Goal: Information Seeking & Learning: Learn about a topic

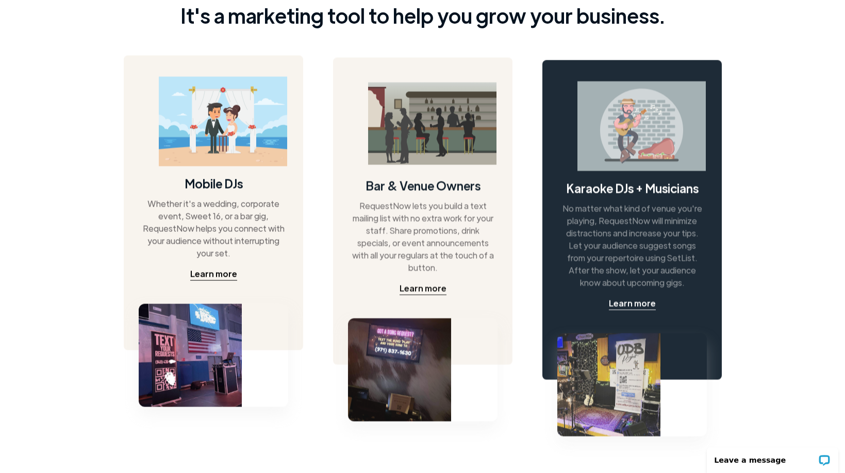
scroll to position [445, 0]
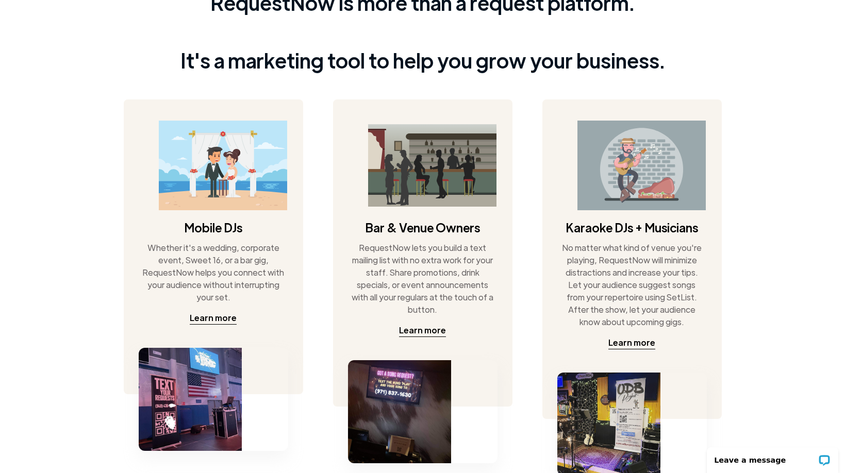
click at [34, 270] on div "RequestNow is more than a request platform. It's a marketing tool to help you g…" at bounding box center [422, 215] width 845 height 500
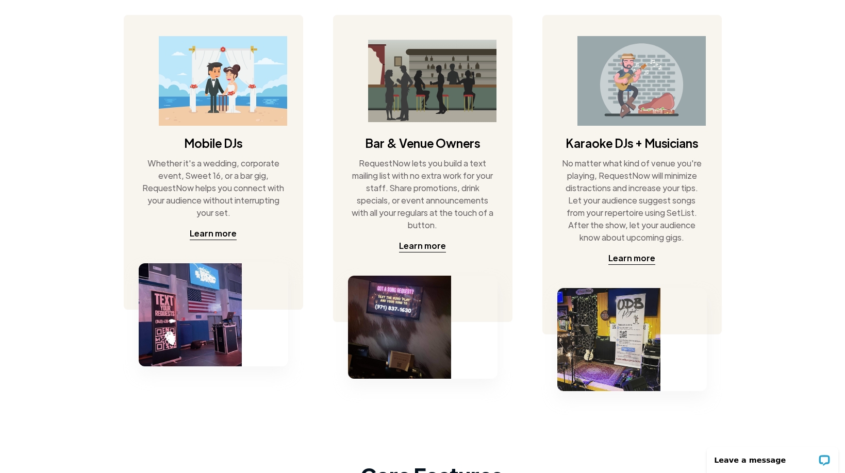
scroll to position [530, 0]
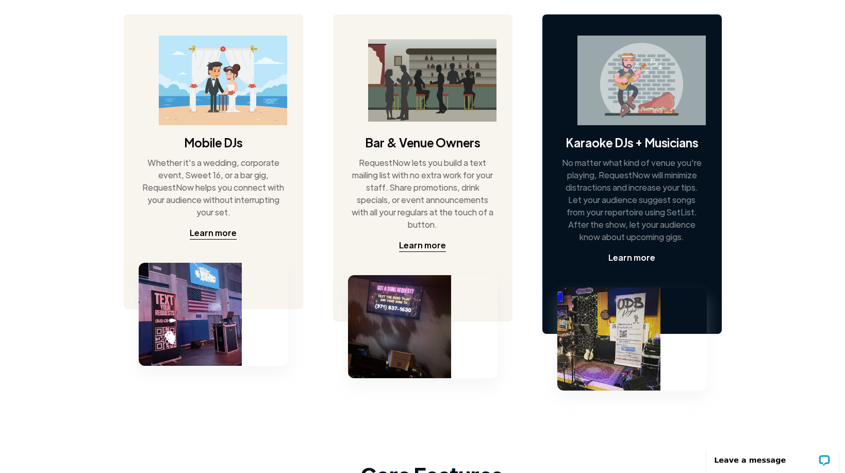
click at [627, 261] on div "Learn more" at bounding box center [631, 258] width 47 height 12
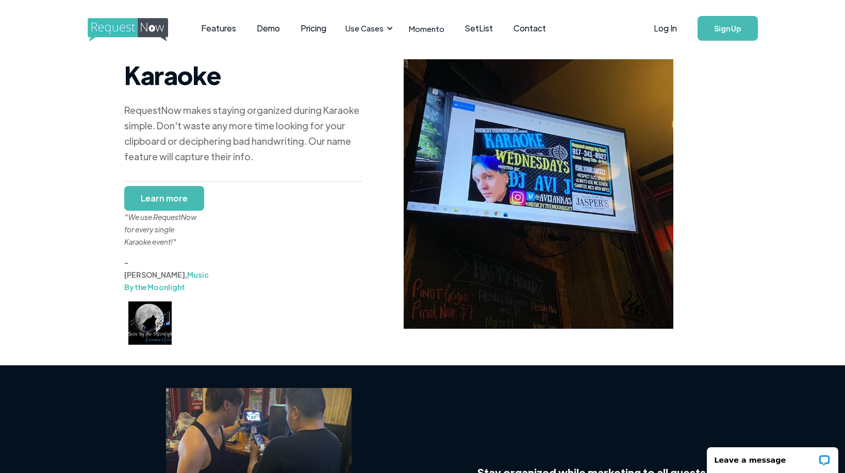
click at [77, 193] on div "Karaoke RequestNow makes staying organized during Karaoke simple. Don't waste a…" at bounding box center [422, 201] width 845 height 288
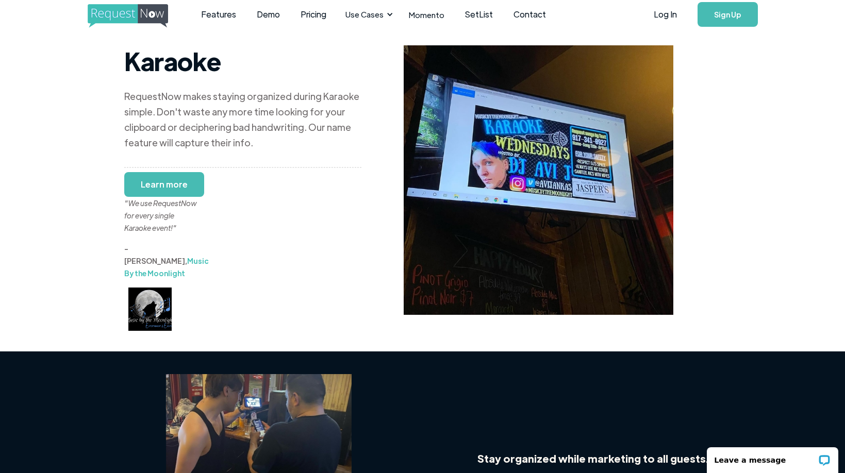
scroll to position [14, 0]
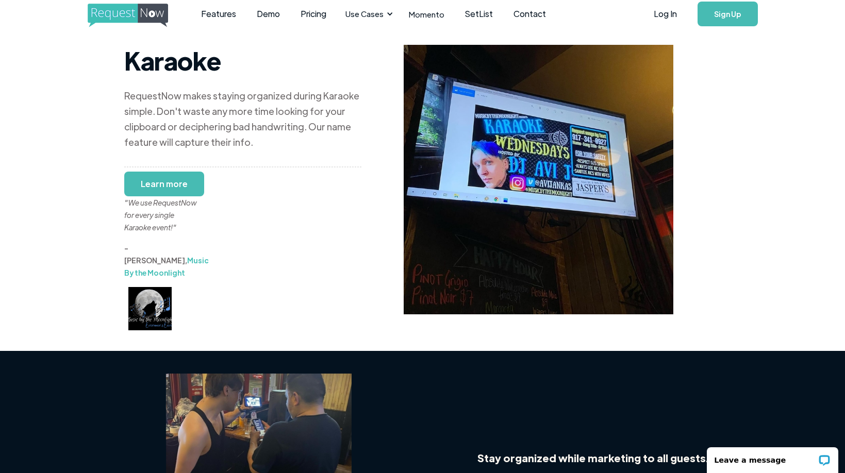
click at [107, 209] on div "Karaoke RequestNow makes staying organized during Karaoke simple. Don't waste a…" at bounding box center [422, 186] width 845 height 288
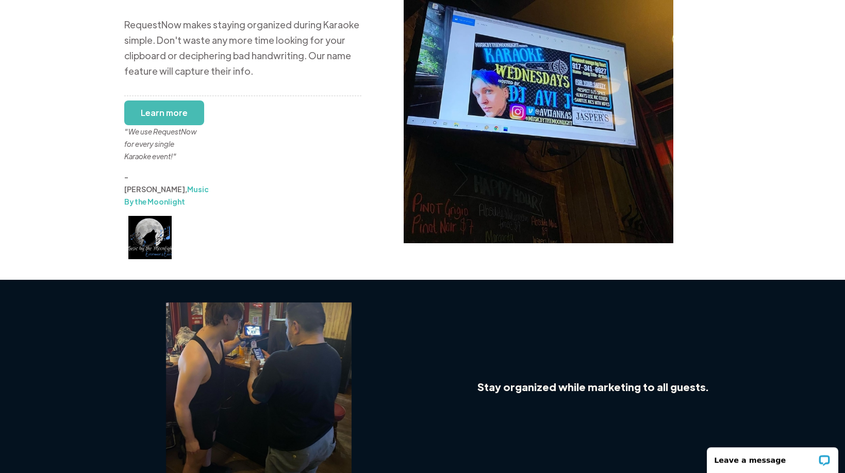
scroll to position [0, 0]
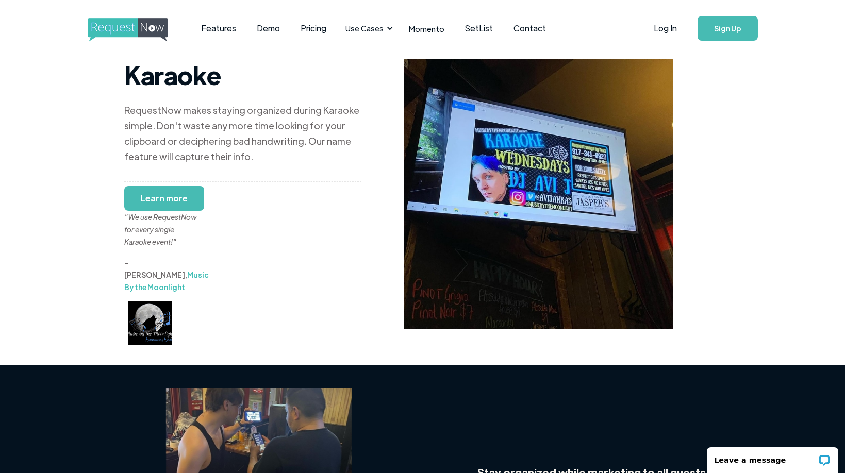
click at [156, 201] on div ""We use RequestNow for every single Karaoke event!"" at bounding box center [162, 222] width 77 height 49
click at [238, 248] on div "Karaoke RequestNow makes staying organized during Karaoke simple. Don't waste a…" at bounding box center [242, 202] width 237 height 286
click at [213, 28] on link "Features" at bounding box center [219, 28] width 56 height 32
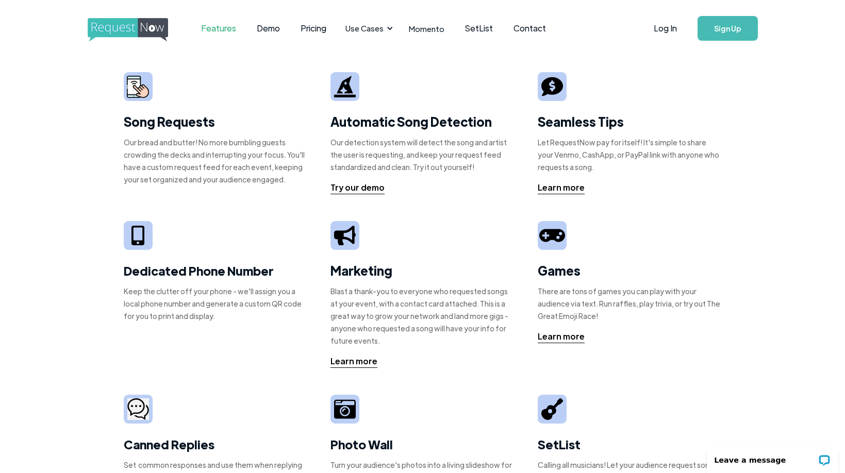
click at [93, 185] on div "Song Requests Our bread and butter! No more bumbling guests crowding the decks …" at bounding box center [422, 349] width 845 height 585
click at [576, 186] on div "Learn more" at bounding box center [561, 187] width 47 height 12
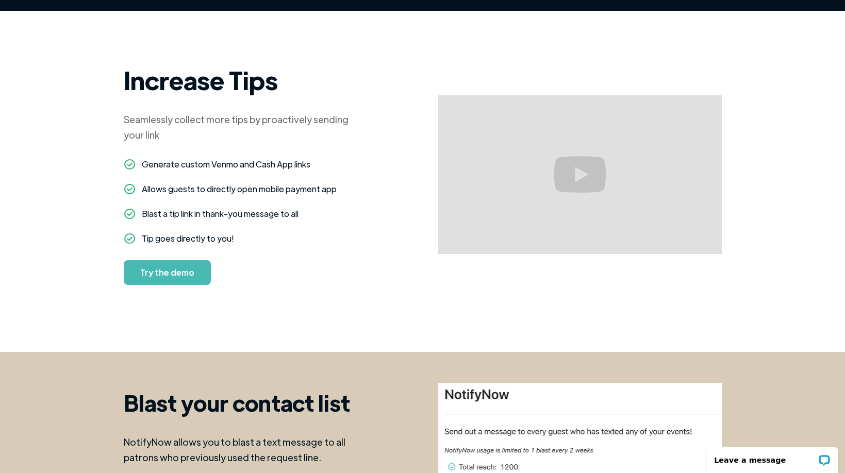
click at [395, 238] on div "Increase Tips Seamlessly collect more tips by proactively sending your link ‍ G…" at bounding box center [423, 175] width 598 height 283
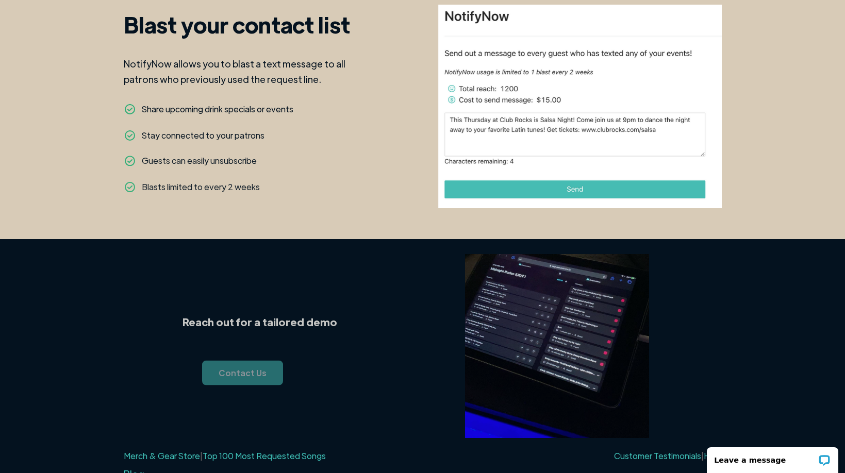
scroll to position [1028, 0]
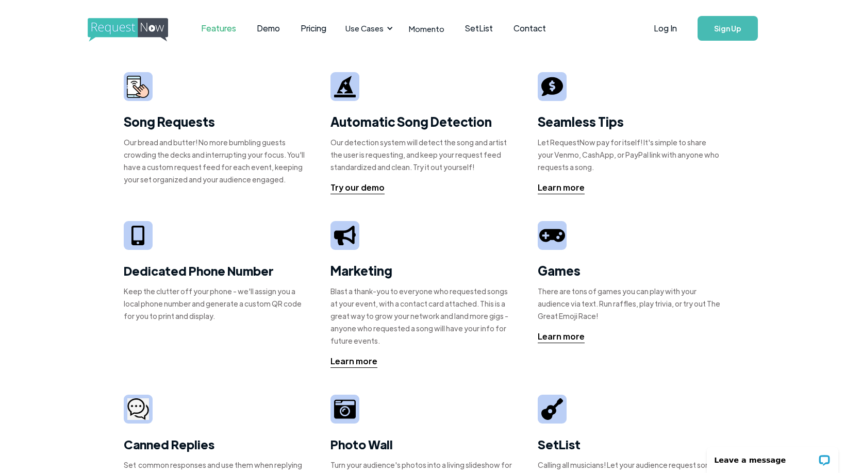
click at [88, 285] on div "Song Requests Our bread and butter! No more bumbling guests crowding the decks …" at bounding box center [422, 349] width 845 height 585
click at [310, 34] on link "Pricing" at bounding box center [313, 28] width 46 height 32
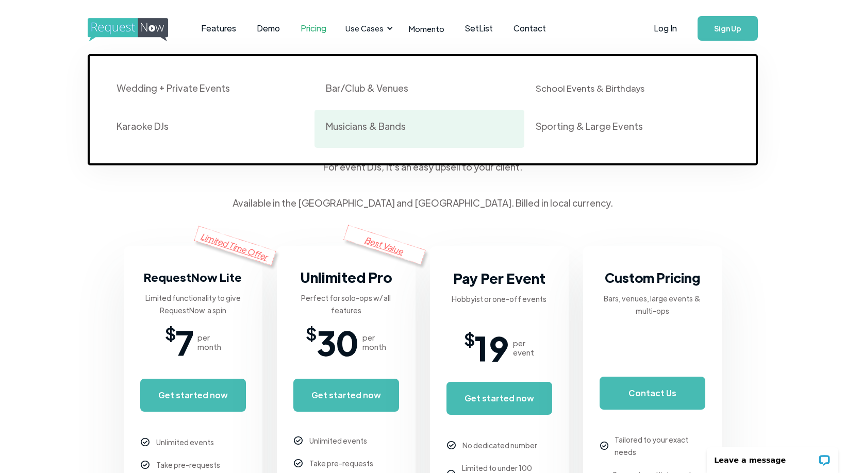
click at [368, 127] on div "Musicians & Bands" at bounding box center [366, 126] width 80 height 12
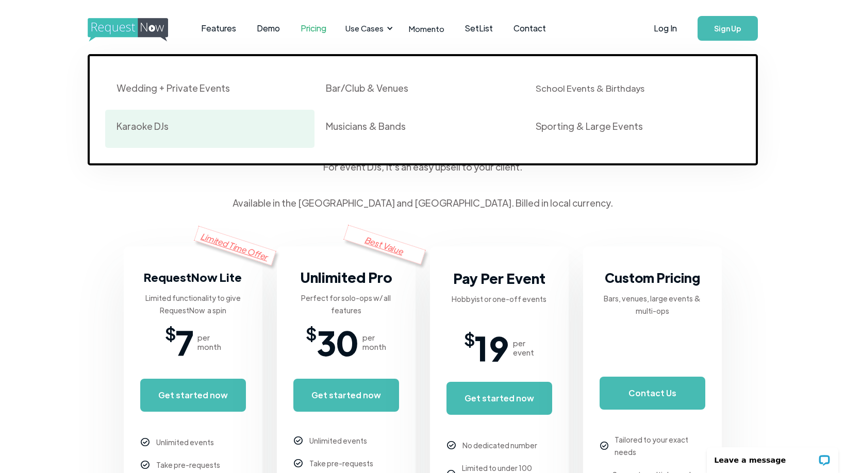
click at [147, 125] on div "Karaoke DJs" at bounding box center [143, 126] width 52 height 12
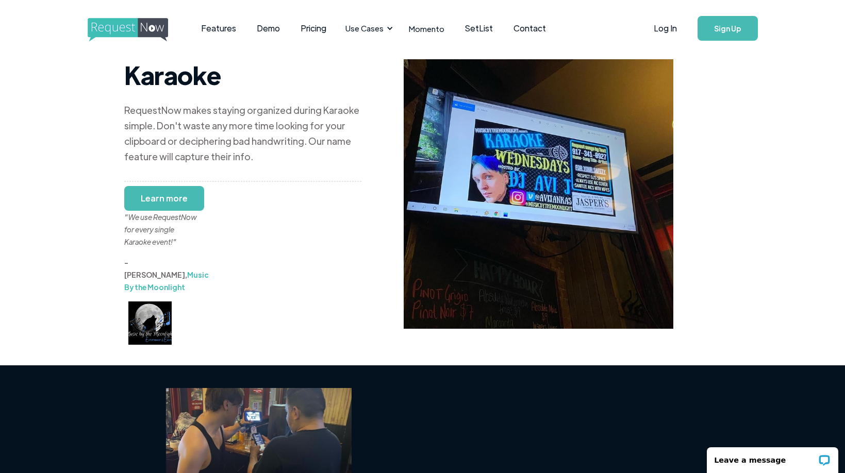
click at [94, 159] on div "Karaoke RequestNow makes staying organized during Karaoke simple. Don't waste a…" at bounding box center [422, 201] width 845 height 288
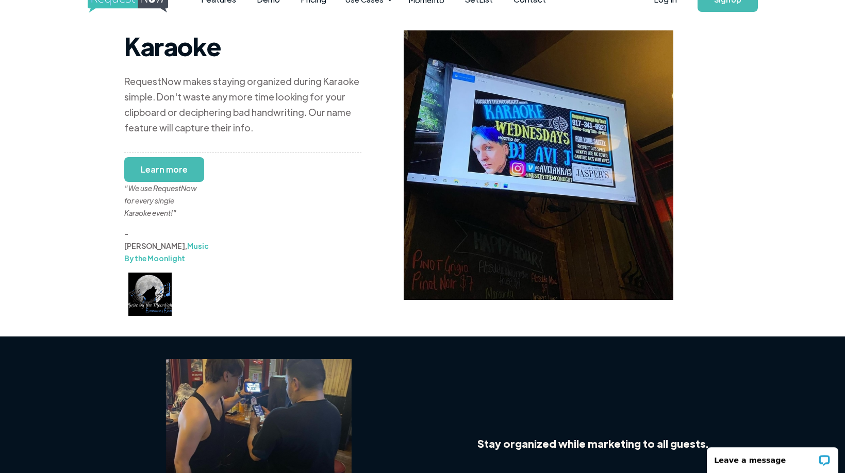
scroll to position [15, 0]
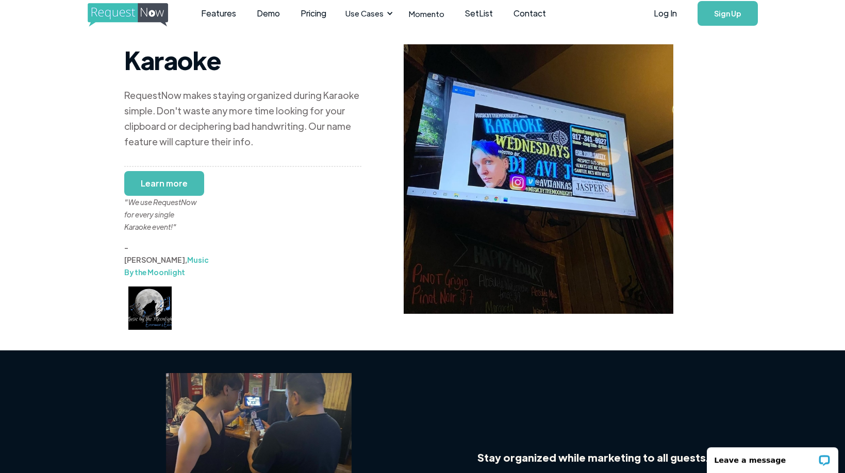
click at [155, 184] on div ""We use RequestNow for every single Karaoke event!"" at bounding box center [162, 208] width 77 height 49
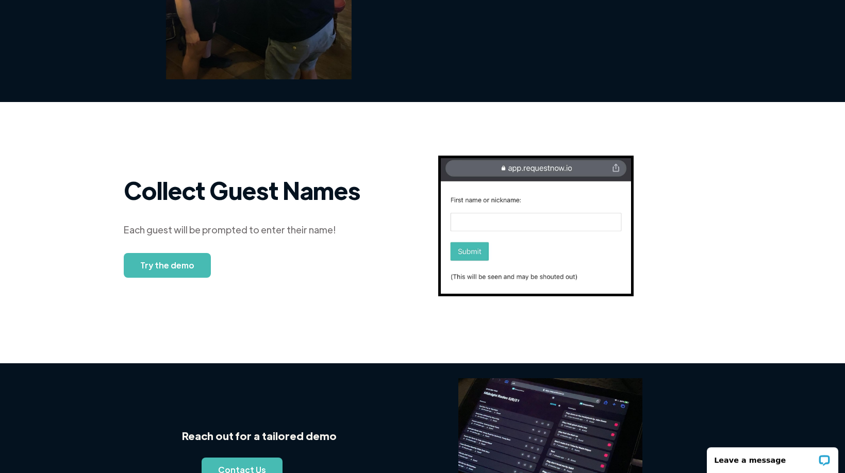
scroll to position [498, 0]
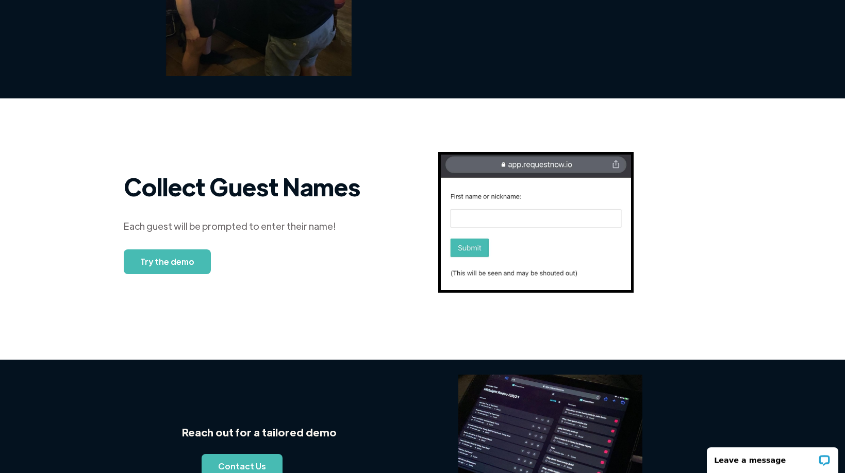
click at [162, 250] on link "Try the demo" at bounding box center [167, 262] width 87 height 25
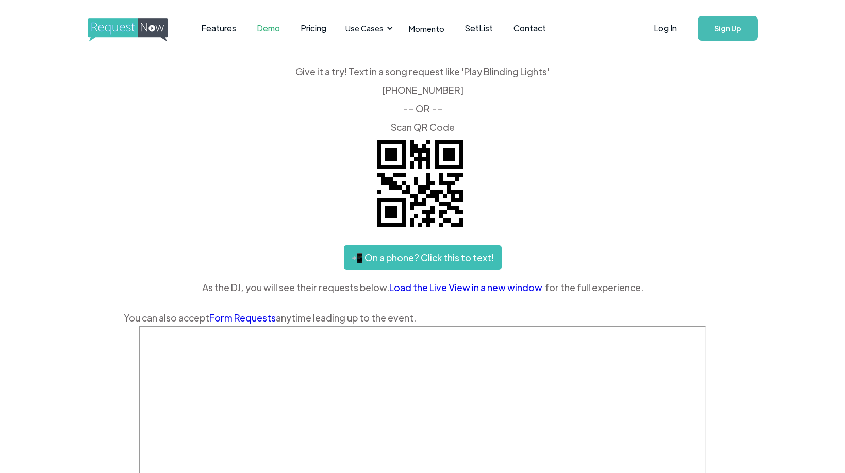
click at [147, 246] on div "📲 On a phone? Click this to text!" at bounding box center [423, 257] width 598 height 25
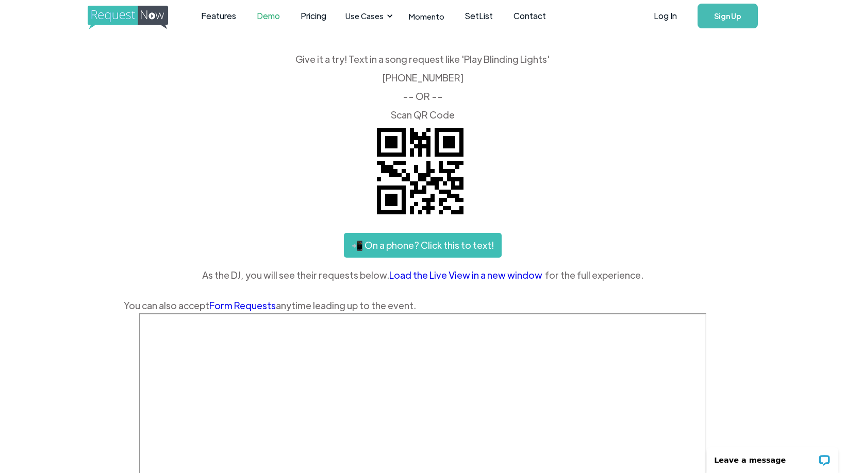
click at [421, 246] on link "📲 On a phone? Click this to text!" at bounding box center [423, 245] width 158 height 25
click at [598, 149] on div "Give it a try! Text in a song request like 'Play Blinding Lights' ‍ (425) 657-3…" at bounding box center [423, 184] width 598 height 259
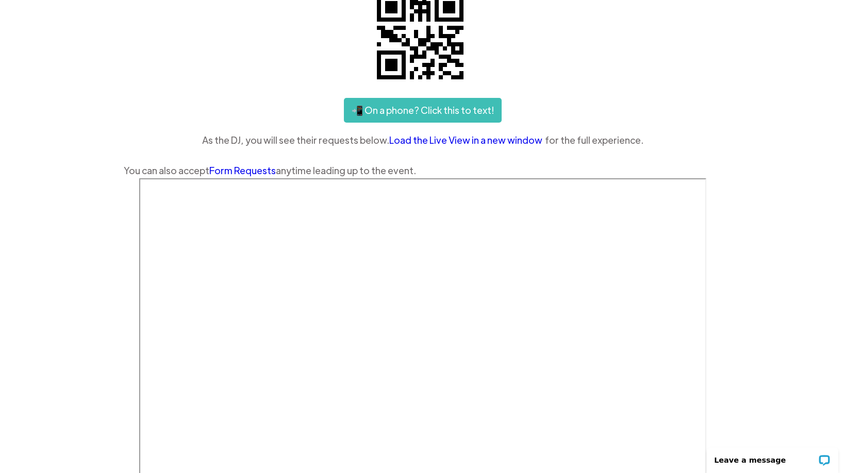
scroll to position [149, 0]
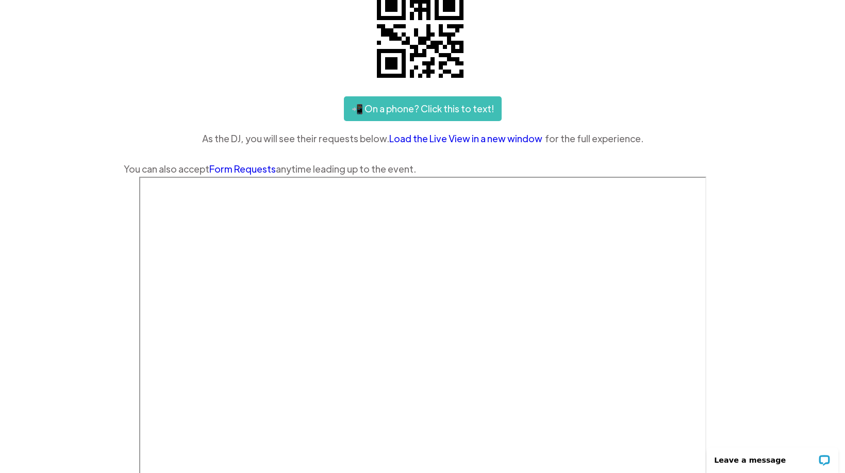
click at [756, 185] on div "Features Demo Pricing Use Cases Wedding + Private Events Karaoke DJs Bar/Club &…" at bounding box center [422, 249] width 845 height 797
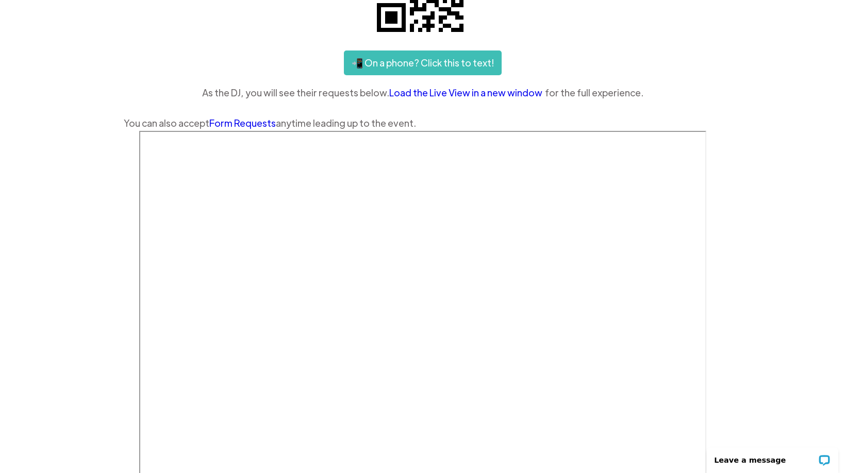
scroll to position [204, 0]
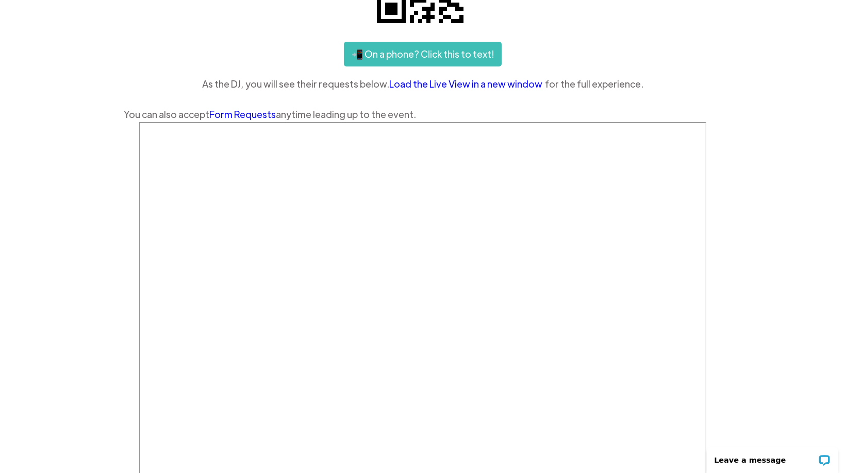
click at [253, 117] on link "Form Requests" at bounding box center [242, 114] width 67 height 12
click at [753, 223] on div "Features Demo Pricing Use Cases Wedding + Private Events Karaoke DJs Bar/Club &…" at bounding box center [422, 194] width 845 height 797
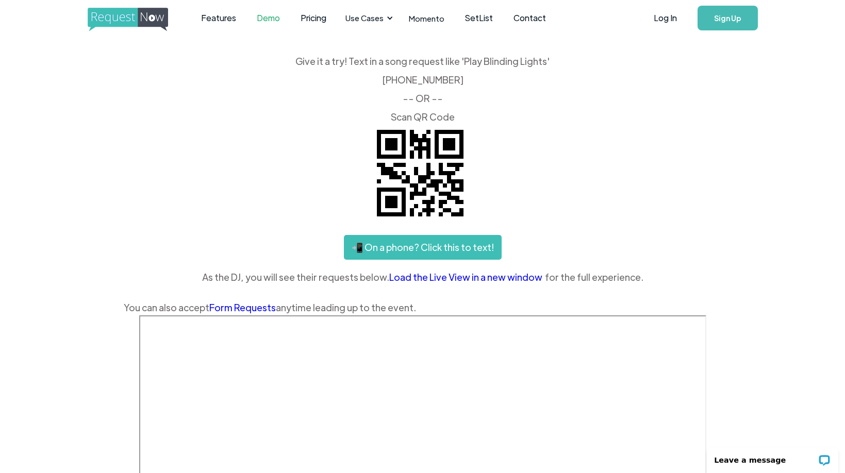
scroll to position [0, 0]
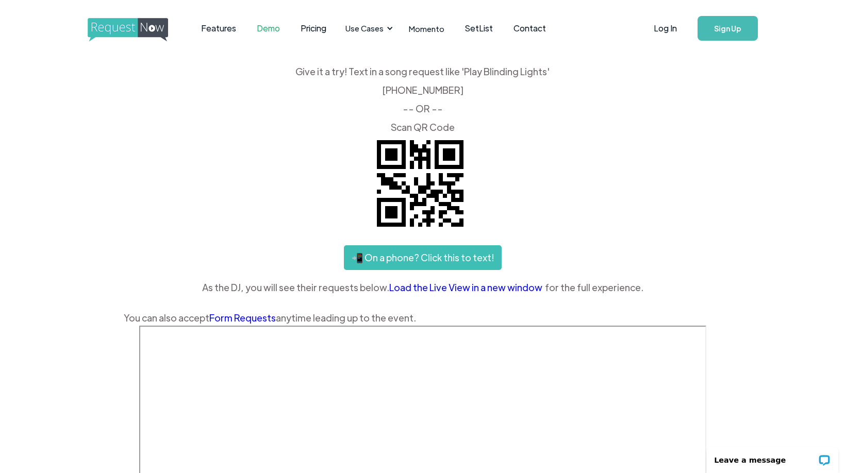
click at [447, 259] on link "📲 On a phone? Click this to text!" at bounding box center [423, 257] width 158 height 25
click at [734, 169] on div "Features Demo Pricing Use Cases Wedding + Private Events Karaoke DJs Bar/Club &…" at bounding box center [422, 398] width 845 height 797
click at [727, 260] on div "Features Demo Pricing Use Cases Wedding + Private Events Karaoke DJs Bar/Club &…" at bounding box center [422, 398] width 845 height 797
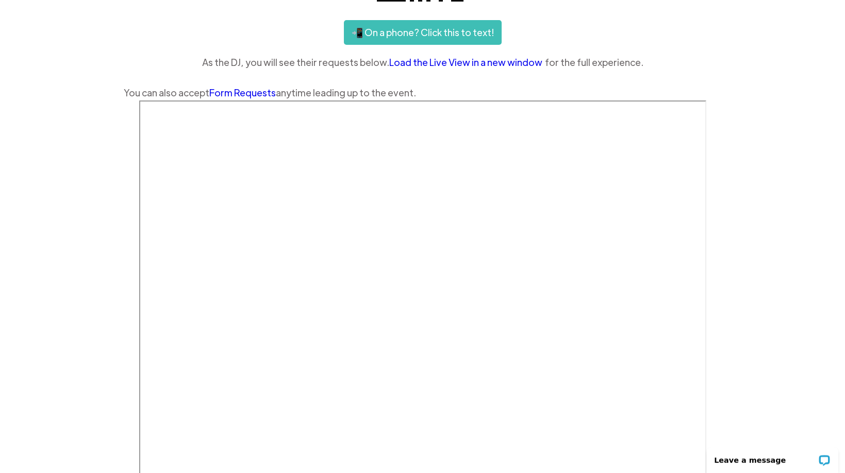
scroll to position [213, 0]
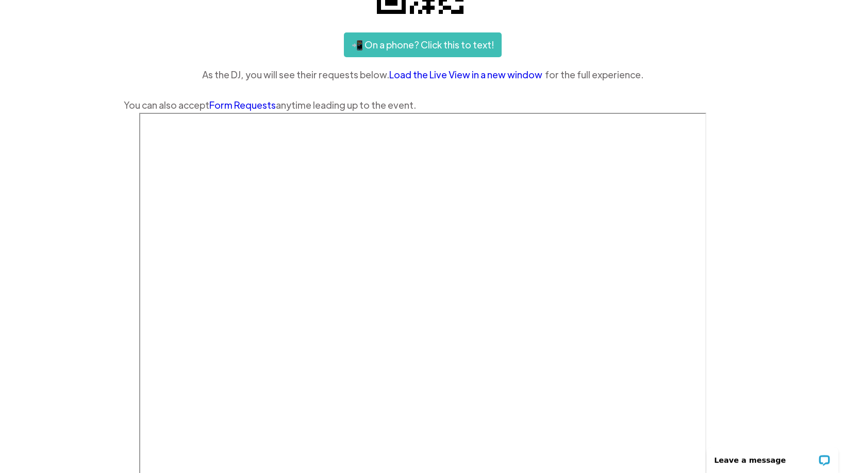
click at [760, 266] on div "Features Demo Pricing Use Cases Wedding + Private Events Karaoke DJs Bar/Club &…" at bounding box center [422, 185] width 845 height 797
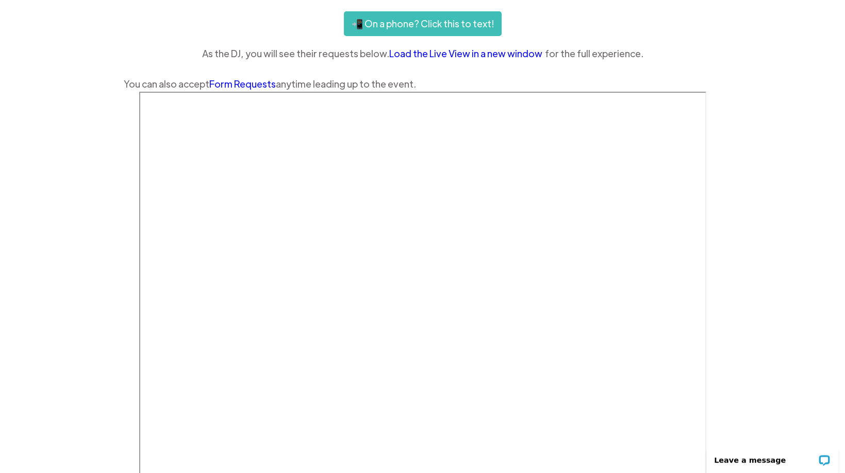
scroll to position [235, 0]
click at [769, 327] on div "Features Demo Pricing Use Cases Wedding + Private Events Karaoke DJs Bar/Club &…" at bounding box center [422, 163] width 845 height 797
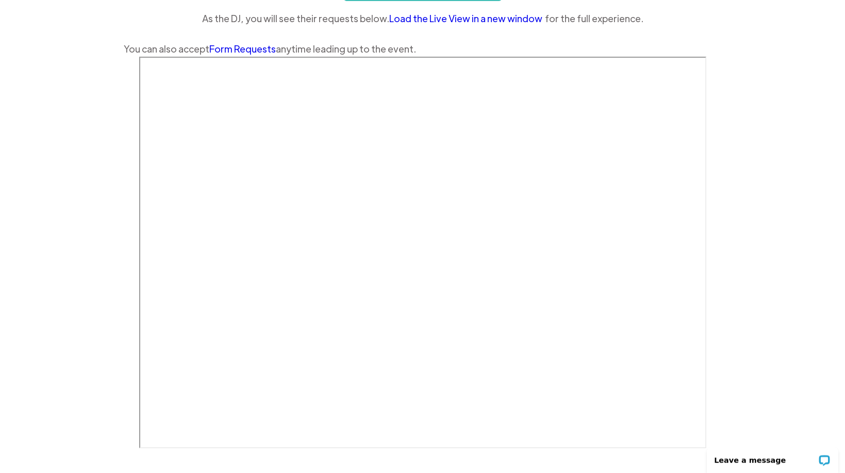
scroll to position [243, 0]
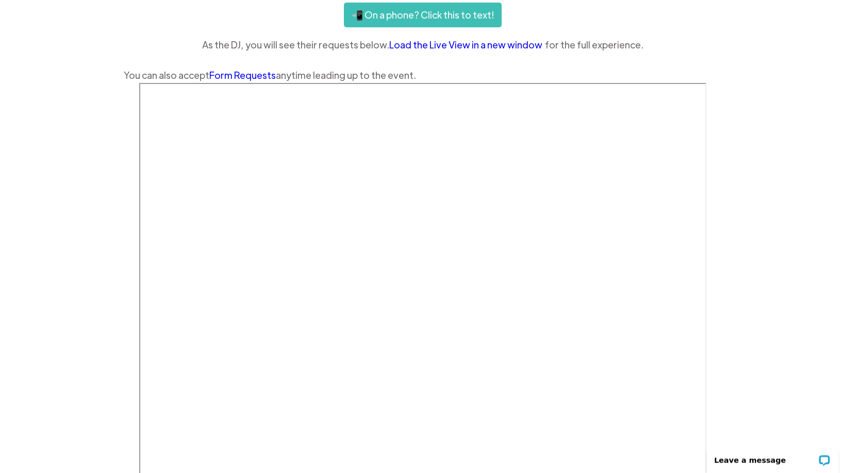
click at [674, 51] on div "As the DJ, you will see their requests below. Load the Live View in a new windo…" at bounding box center [423, 44] width 598 height 15
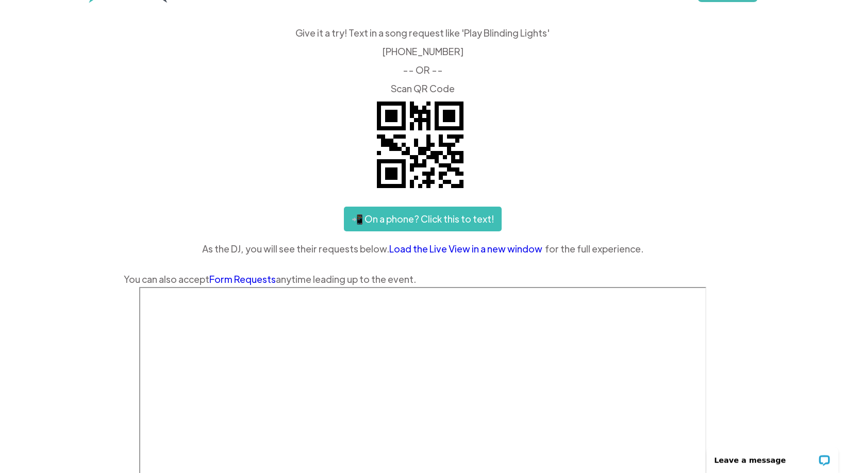
scroll to position [0, 0]
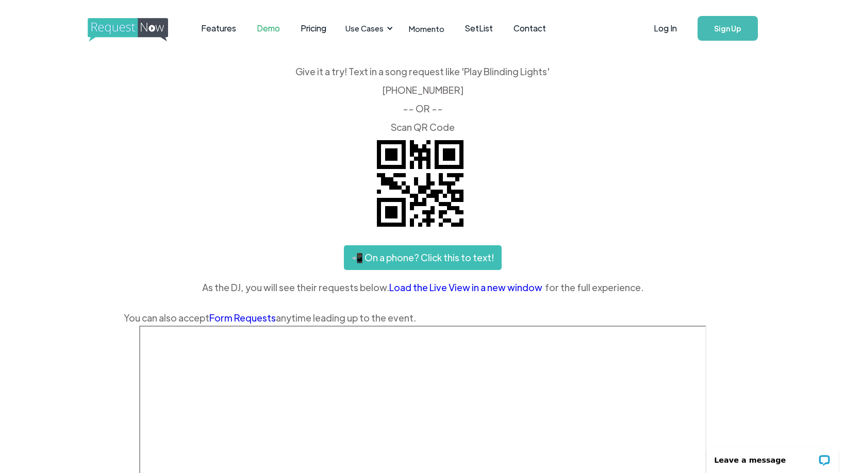
click at [472, 285] on link "Load the Live View in a new window" at bounding box center [467, 287] width 156 height 15
click at [669, 193] on div "Give it a try! Text in a song request like 'Play Blinding Lights' ‍ (425) 657-3…" at bounding box center [423, 196] width 598 height 259
click at [163, 201] on div "Give it a try! Text in a song request like 'Play Blinding Lights' ‍ (425) 657-3…" at bounding box center [423, 196] width 598 height 259
click at [313, 30] on link "Pricing" at bounding box center [313, 28] width 46 height 32
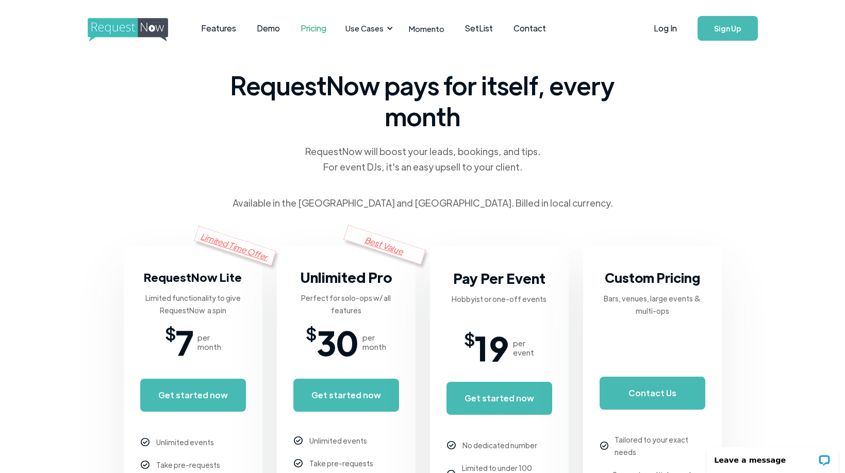
click at [129, 232] on div "RequestNow pays for itself, every month RequestNow will boost your leads, booki…" at bounding box center [423, 214] width 598 height 314
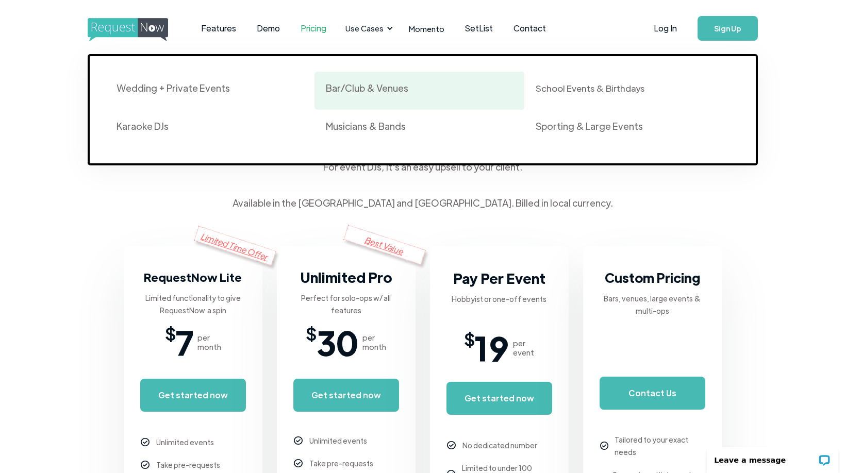
click at [353, 97] on div "Bar/Club & Venues" at bounding box center [419, 91] width 187 height 18
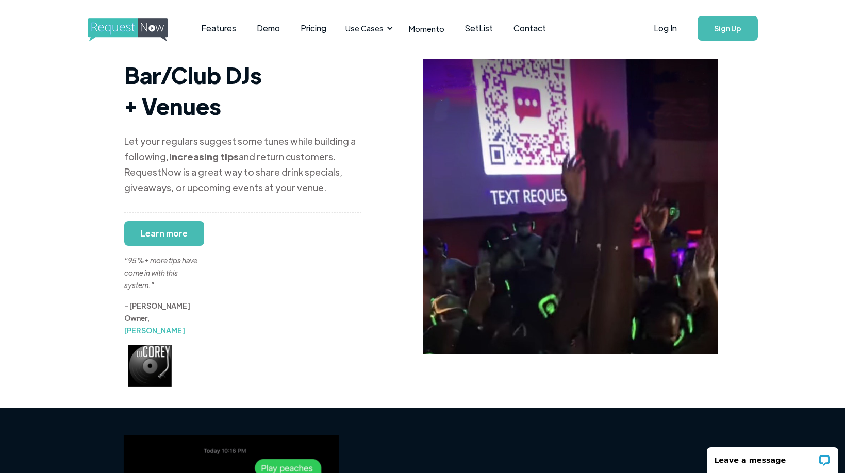
click at [343, 185] on div "Bar/Club DJs + Venues Let your regulars suggest some tunes while building a fol…" at bounding box center [242, 223] width 237 height 328
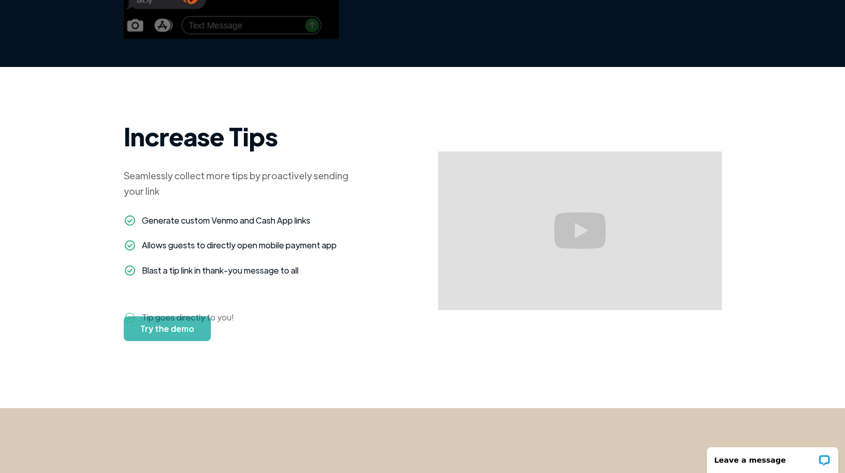
scroll to position [591, 0]
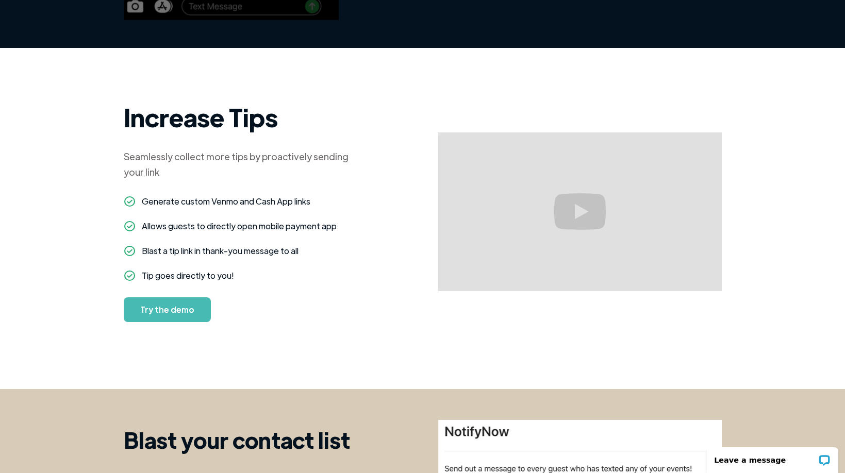
click at [169, 297] on link "Try the demo" at bounding box center [167, 309] width 87 height 25
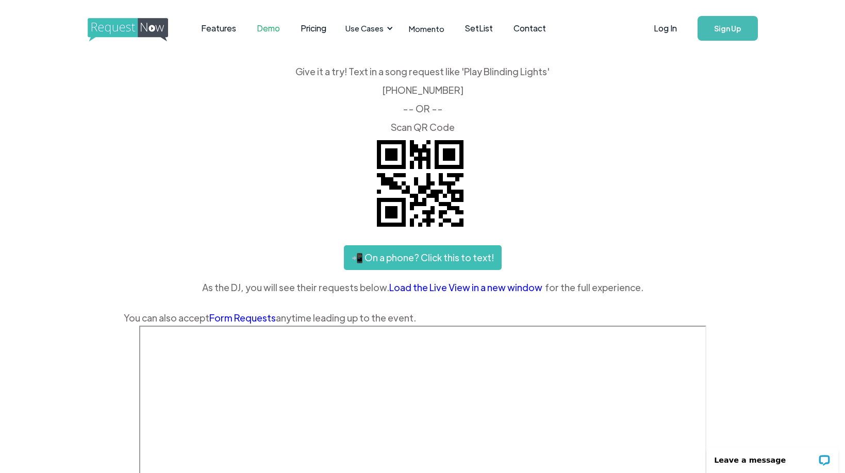
click at [652, 117] on div "Give it a try! Text in a song request like 'Play Blinding Lights' ‍ [PHONE_NUMB…" at bounding box center [423, 99] width 598 height 65
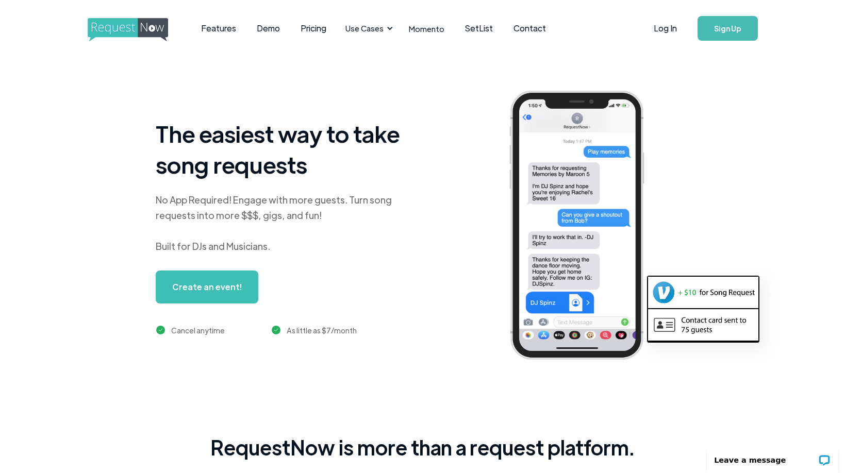
click at [524, 399] on div "The easiest way to take song requests No App Required! Engage with more guests.…" at bounding box center [452, 234] width 843 height 354
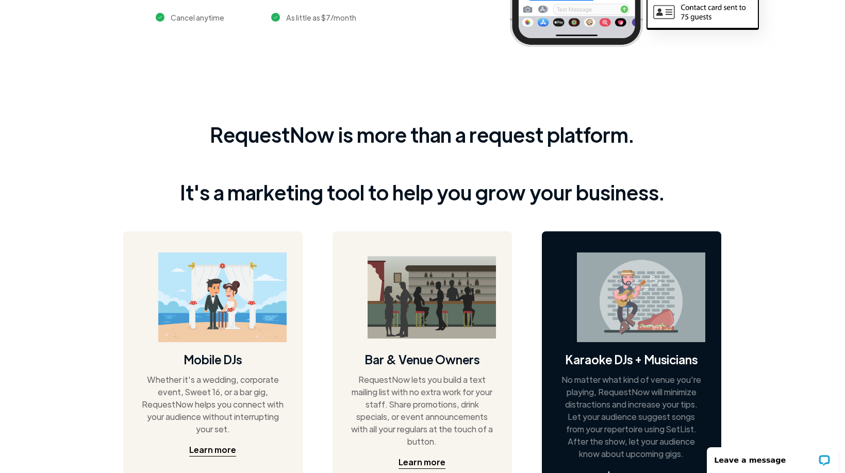
scroll to position [313, 1]
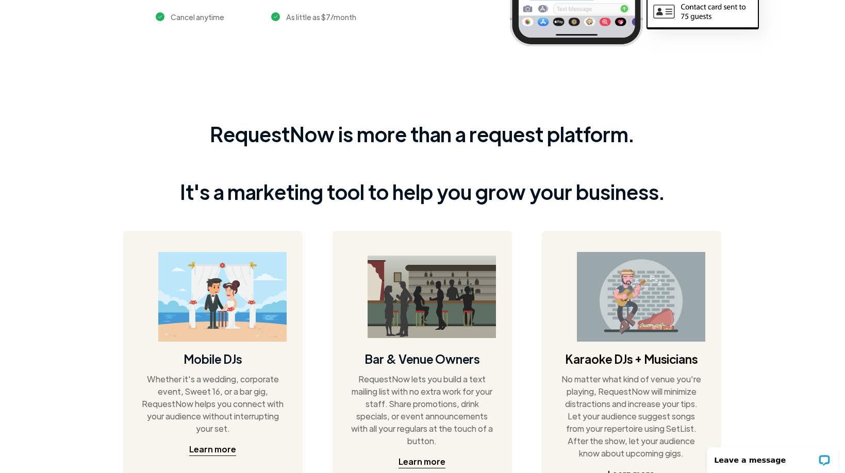
click at [803, 388] on div "RequestNow is more than a request platform. It's a marketing tool to help you g…" at bounding box center [421, 347] width 845 height 500
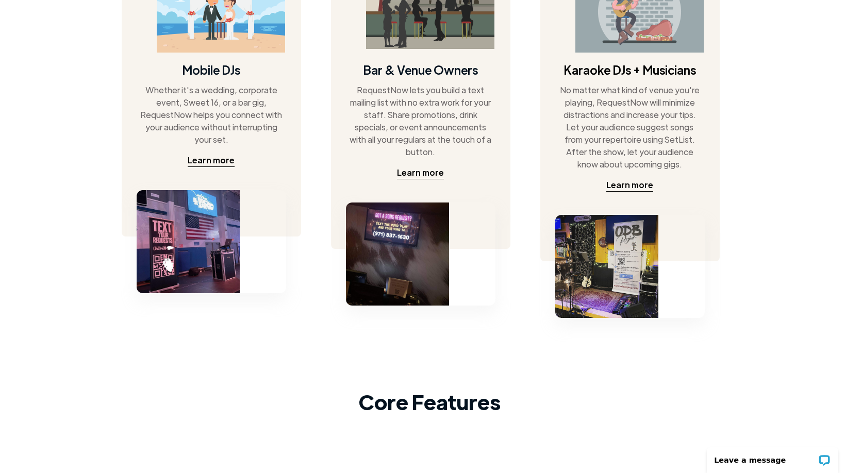
scroll to position [612, 2]
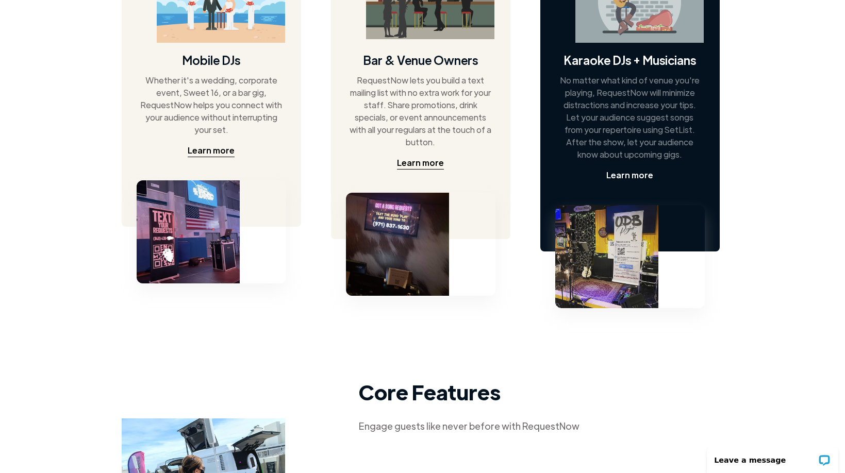
click at [636, 176] on div "Learn more" at bounding box center [629, 175] width 47 height 12
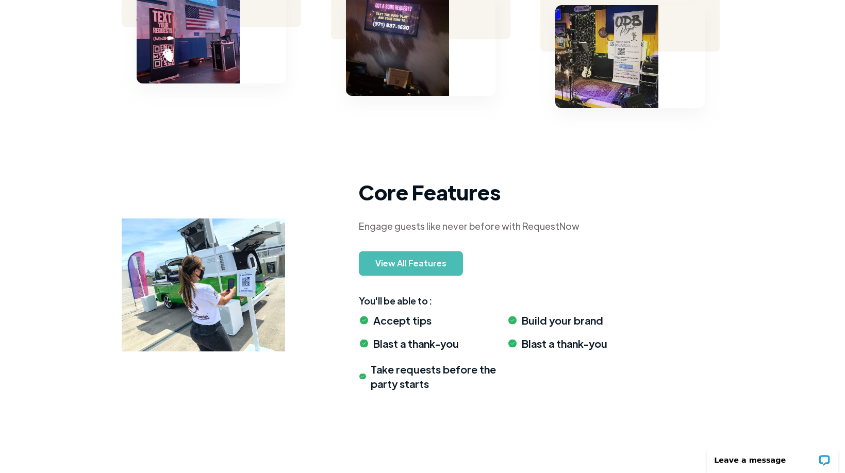
scroll to position [833, 2]
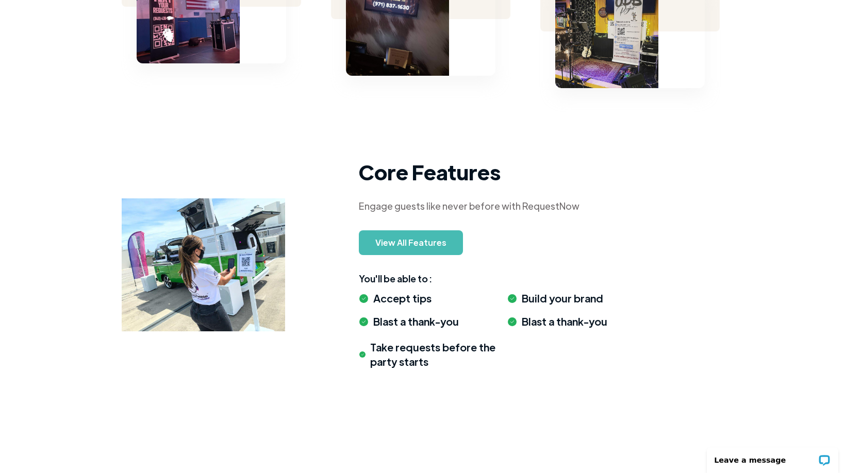
click at [715, 305] on div "Core Features Engage guests like never before with RequestNow View All Features…" at bounding box center [421, 269] width 598 height 297
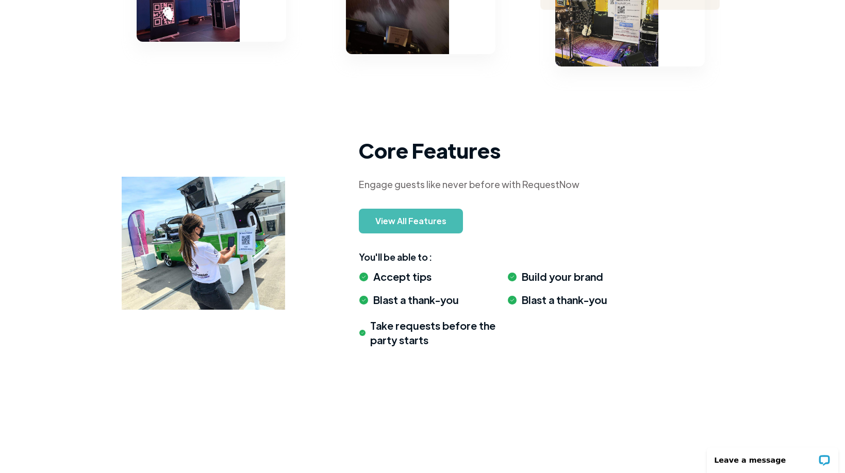
scroll to position [858, 2]
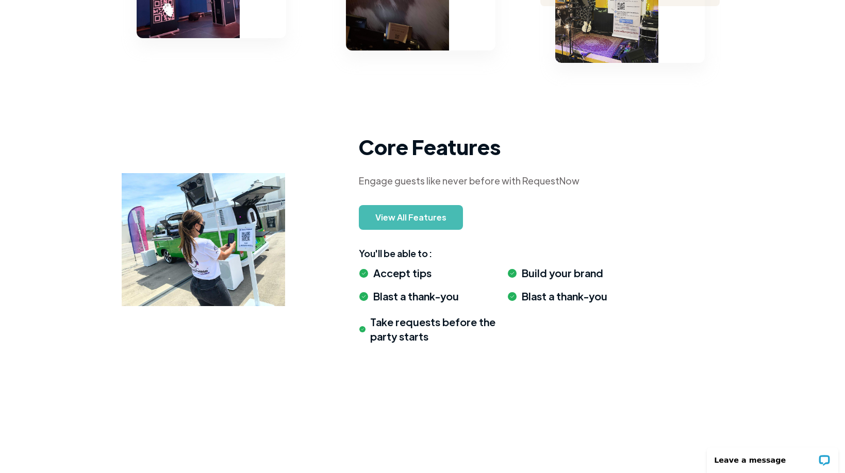
click at [389, 217] on link "View All Features" at bounding box center [411, 217] width 104 height 25
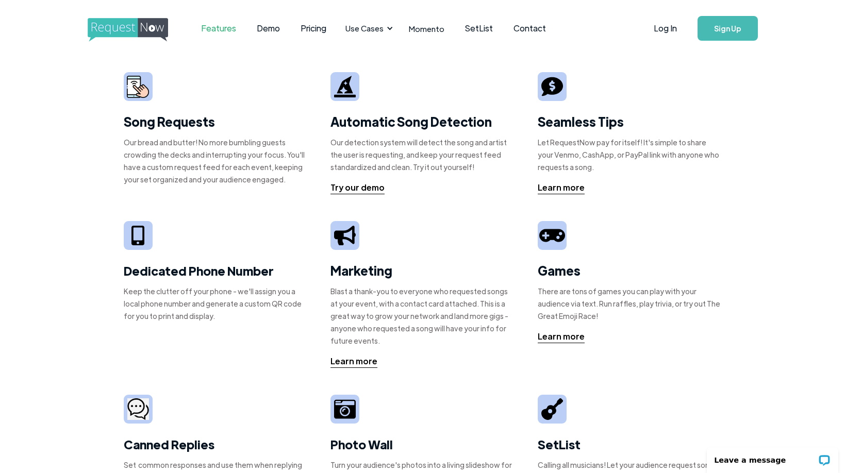
click at [728, 226] on div "Song Requests Our bread and butter! No more bumbling guests crowding the decks …" at bounding box center [422, 349] width 845 height 585
click at [572, 189] on div "Learn more" at bounding box center [561, 187] width 47 height 12
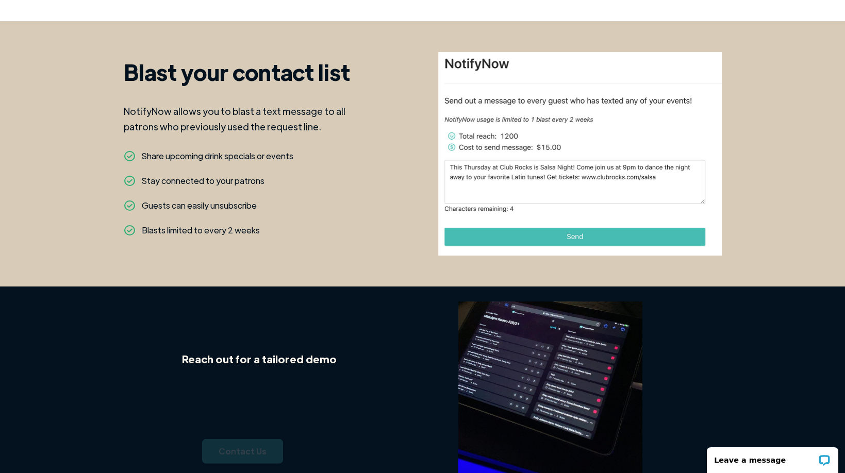
scroll to position [1028, 0]
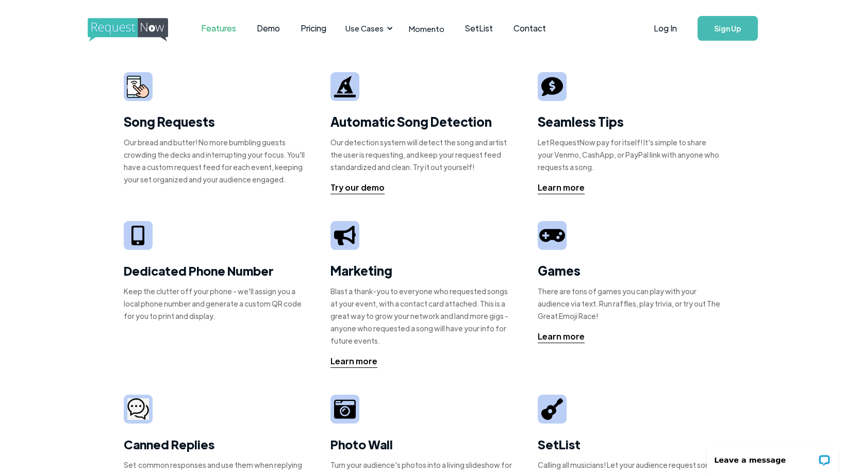
click at [754, 311] on div "Song Requests Our bread and butter! No more bumbling guests crowding the decks …" at bounding box center [422, 349] width 845 height 585
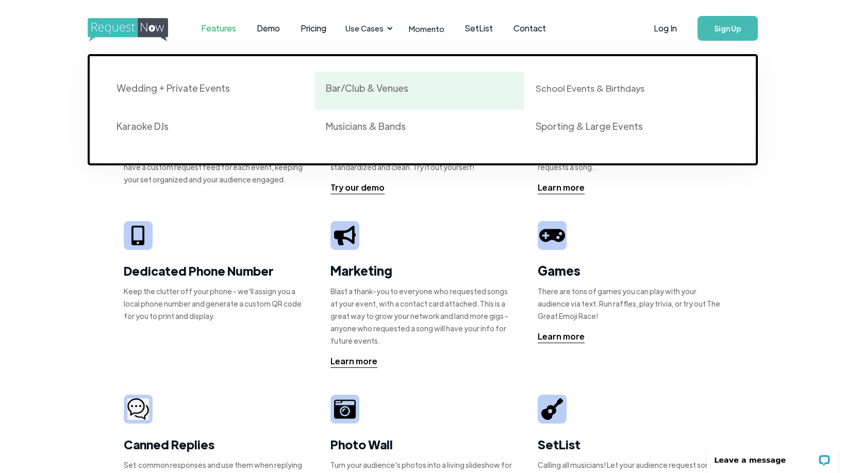
click at [366, 90] on div "Bar/Club & Venues" at bounding box center [367, 88] width 82 height 12
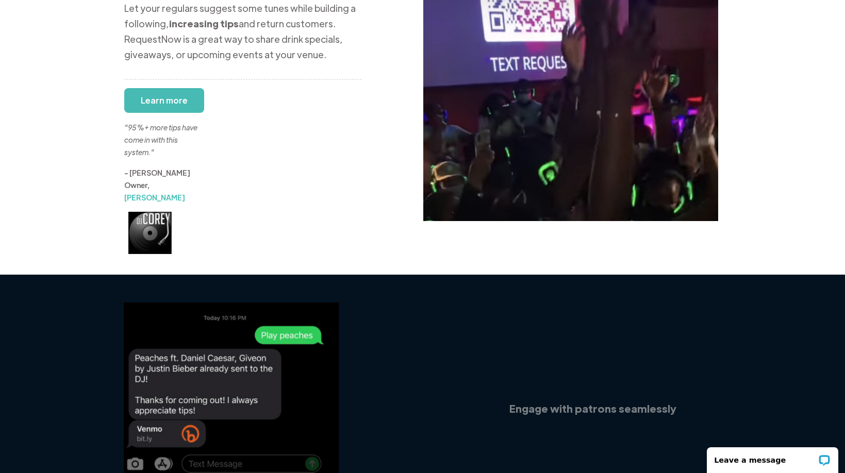
scroll to position [258, 0]
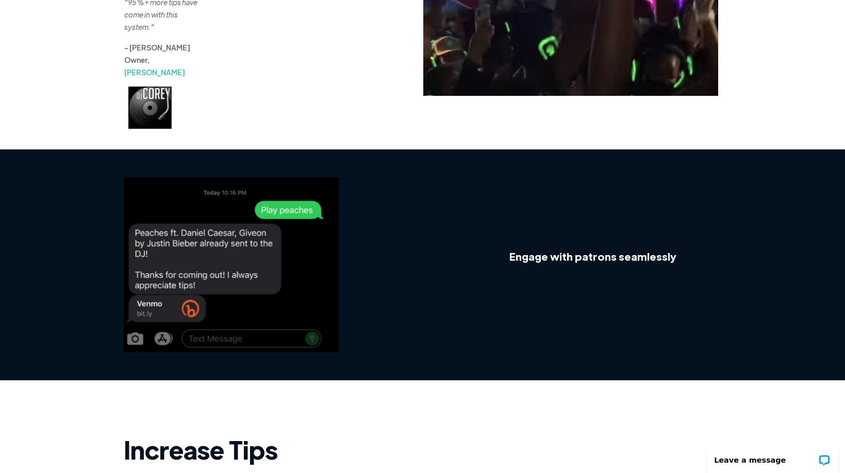
click at [309, 213] on img at bounding box center [231, 264] width 215 height 175
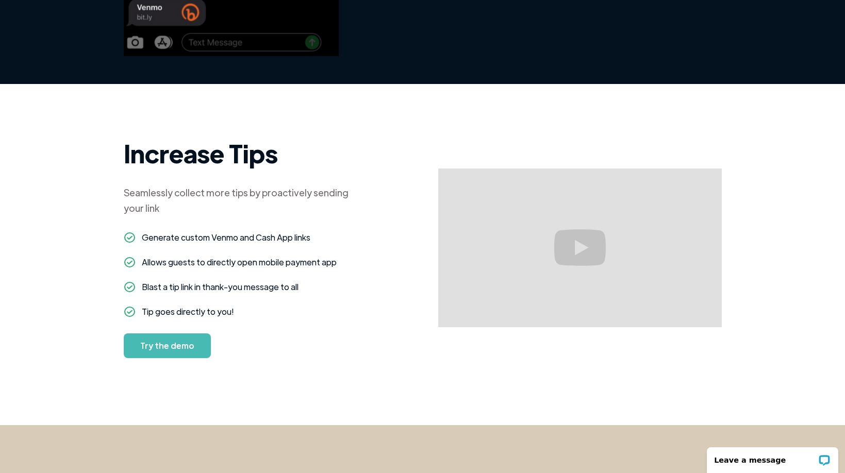
scroll to position [555, 0]
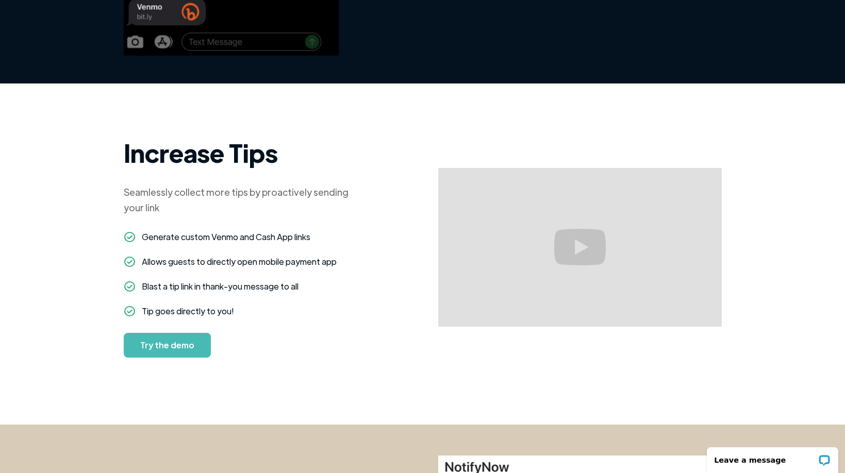
click at [166, 333] on link "Try the demo" at bounding box center [167, 345] width 87 height 25
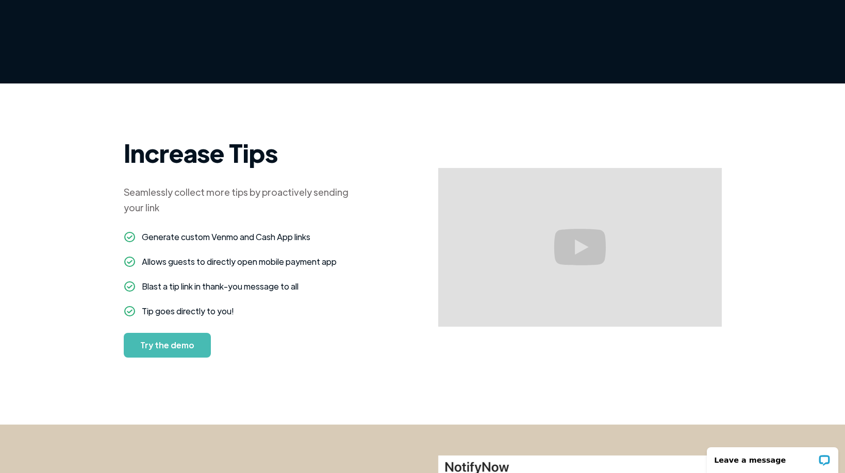
click at [439, 106] on div "Increase Tips Seamlessly collect more tips by proactively sending your link ‍ G…" at bounding box center [423, 247] width 598 height 283
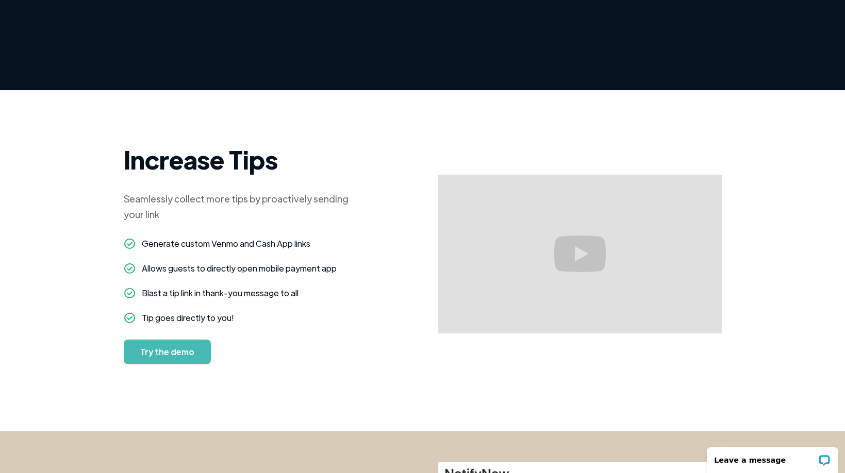
click at [180, 340] on link "Try the demo" at bounding box center [167, 352] width 87 height 25
click at [291, 324] on div "Increase Tips Seamlessly collect more tips by proactively sending your link ‍ G…" at bounding box center [242, 254] width 237 height 221
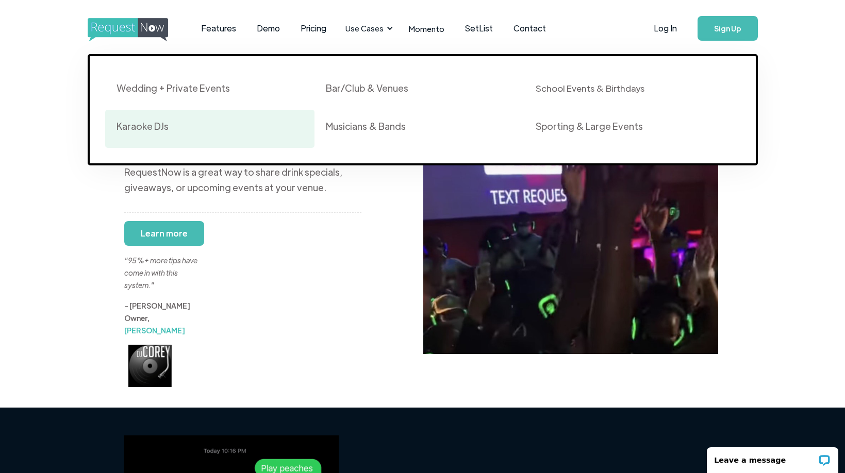
click at [158, 125] on div "Karaoke DJs" at bounding box center [143, 126] width 52 height 12
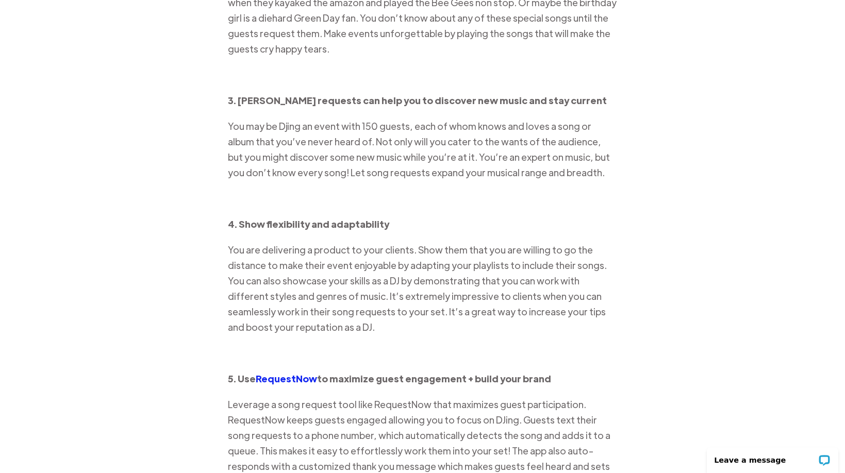
scroll to position [809, 0]
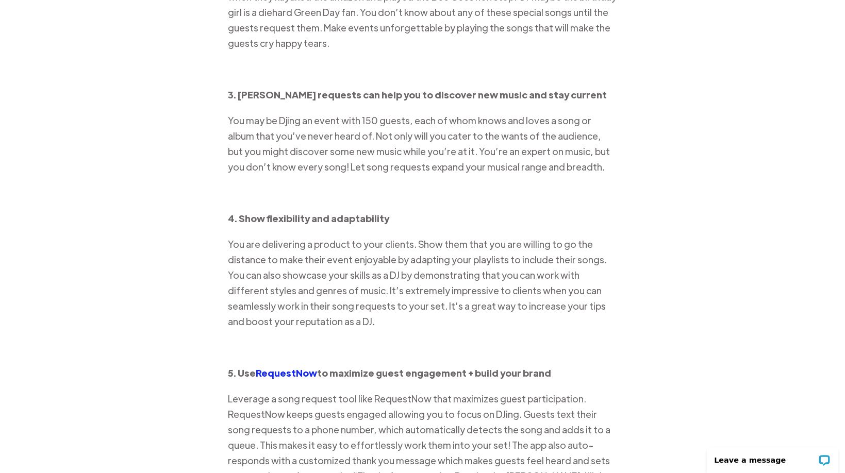
click at [676, 309] on div "Should mobile DJs allow their guests to request songs? Yes, yes a million times…" at bounding box center [422, 113] width 845 height 1124
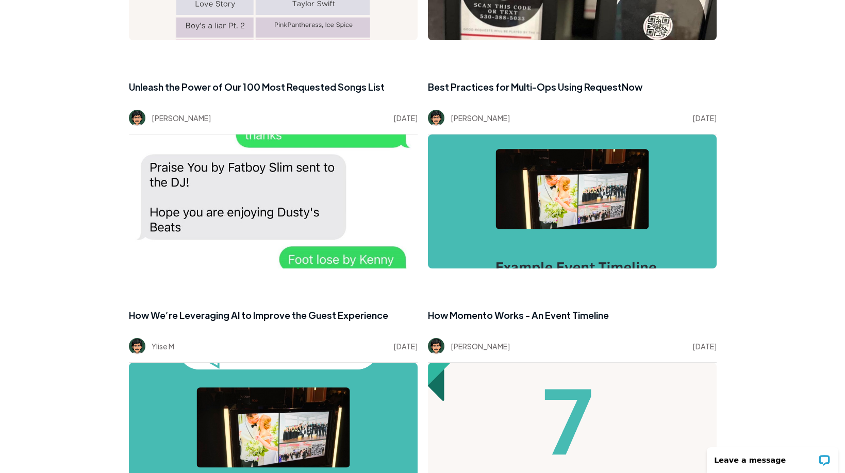
scroll to position [1932, 0]
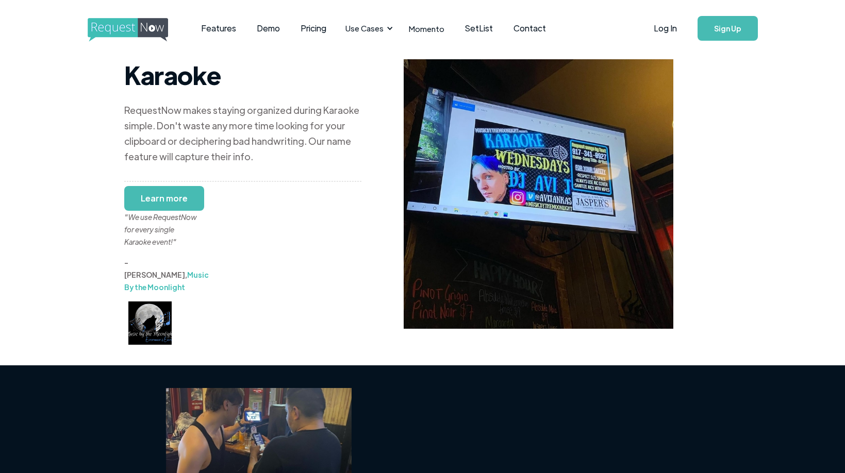
click at [117, 174] on div "Karaoke RequestNow makes staying organized during Karaoke simple. Don't waste a…" at bounding box center [422, 201] width 845 height 288
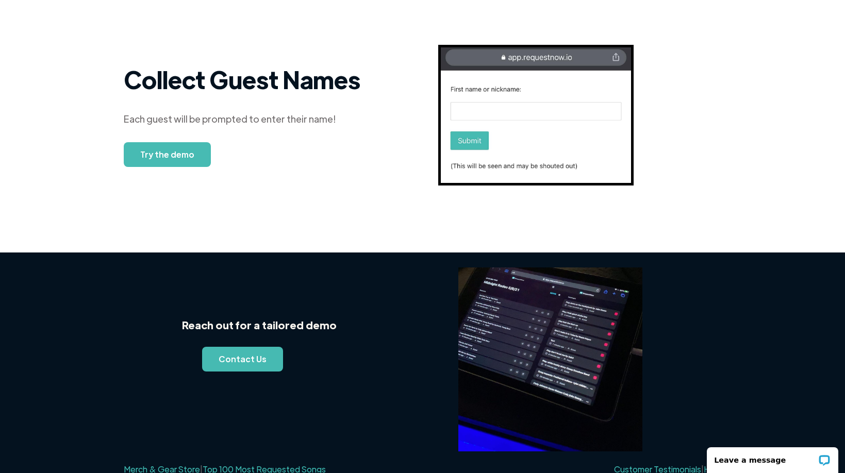
scroll to position [603, 0]
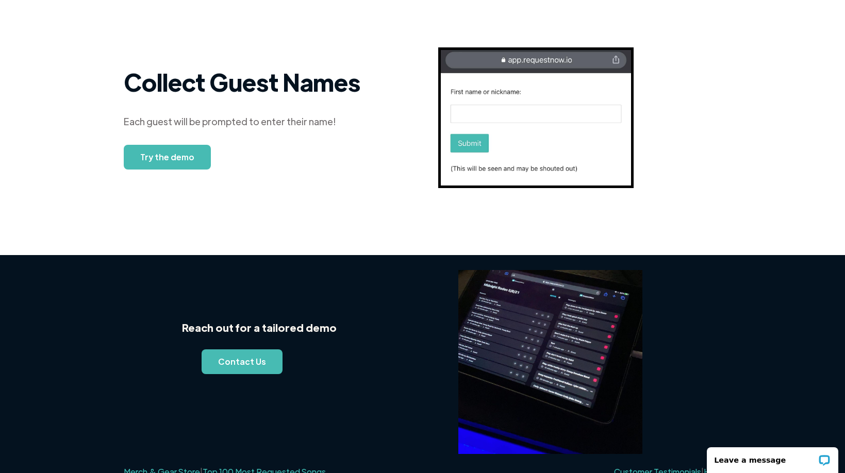
click at [156, 145] on link "Try the demo" at bounding box center [167, 157] width 87 height 25
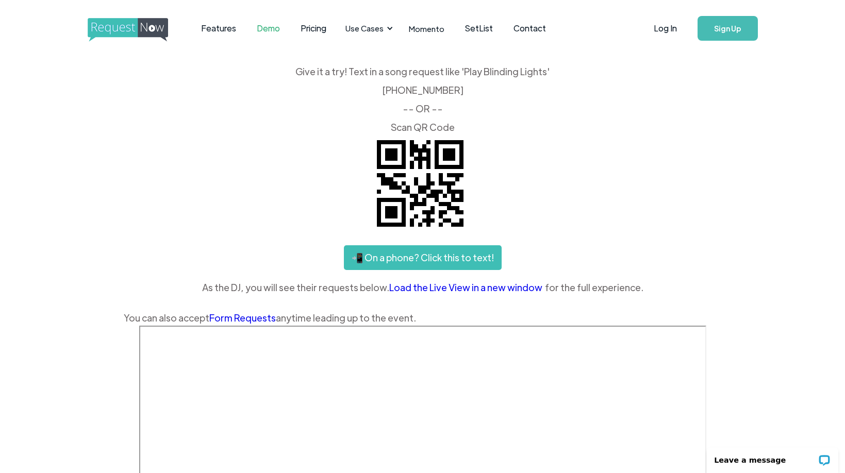
click at [233, 242] on div "Give it a try! Text in a song request like 'Play Blinding Lights' ‍ (425) 657-3…" at bounding box center [423, 196] width 598 height 259
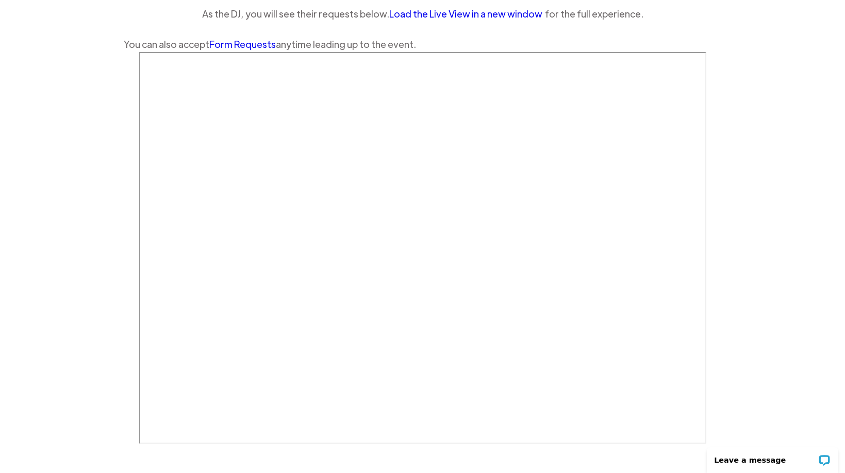
scroll to position [273, 0]
click at [113, 268] on div "Features Demo Pricing Use Cases Wedding + Private Events Karaoke DJs Bar/Club &…" at bounding box center [422, 125] width 845 height 797
click at [119, 152] on div "Features Demo Pricing Use Cases Wedding + Private Events Karaoke DJs Bar/Club &…" at bounding box center [422, 125] width 845 height 797
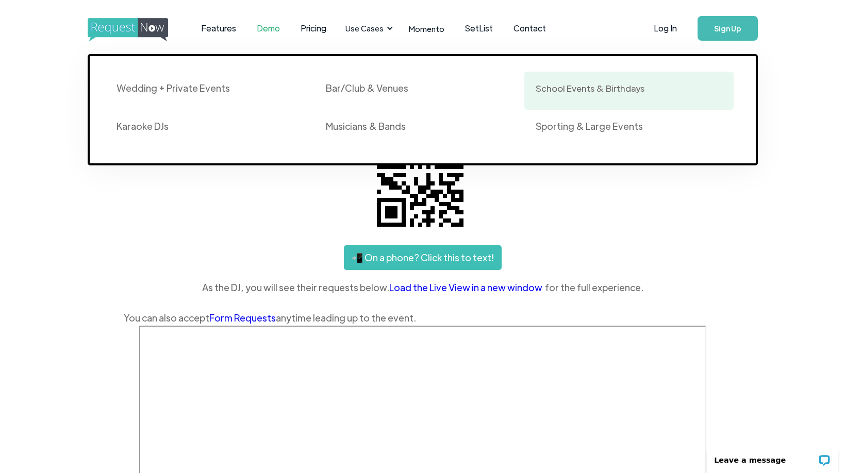
click at [585, 81] on link "School Events & Birthdays" at bounding box center [629, 91] width 210 height 38
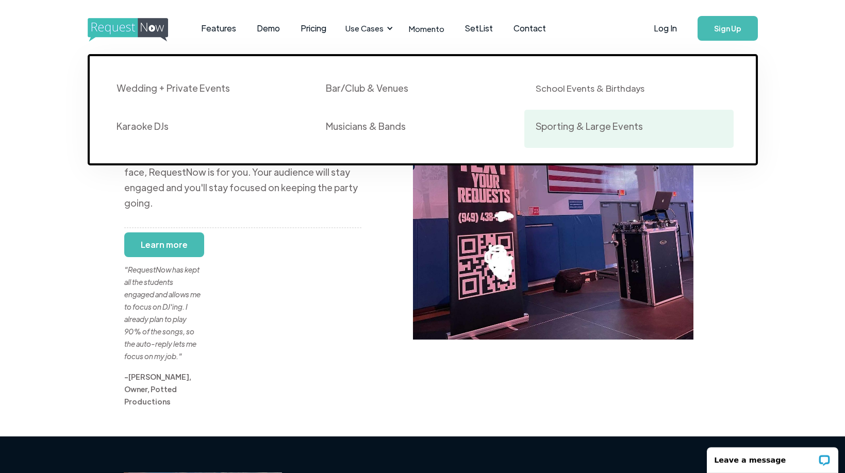
click at [557, 123] on div "Sporting & Large Events" at bounding box center [589, 126] width 107 height 12
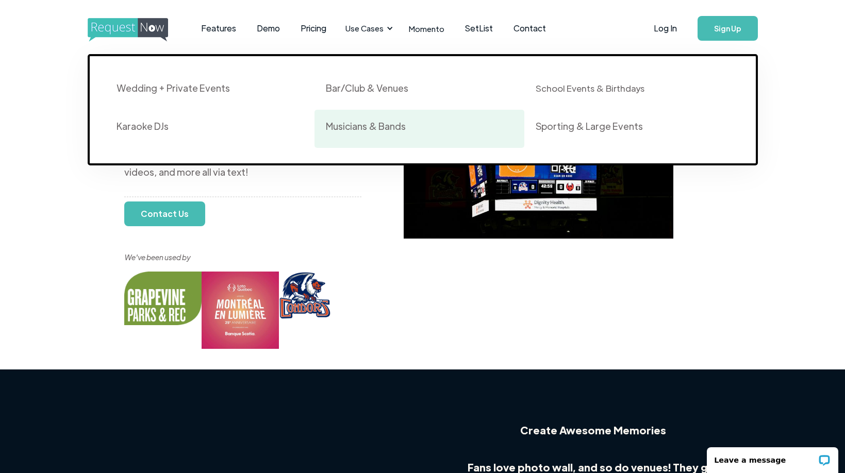
click at [367, 124] on div "Musicians & Bands" at bounding box center [366, 126] width 80 height 12
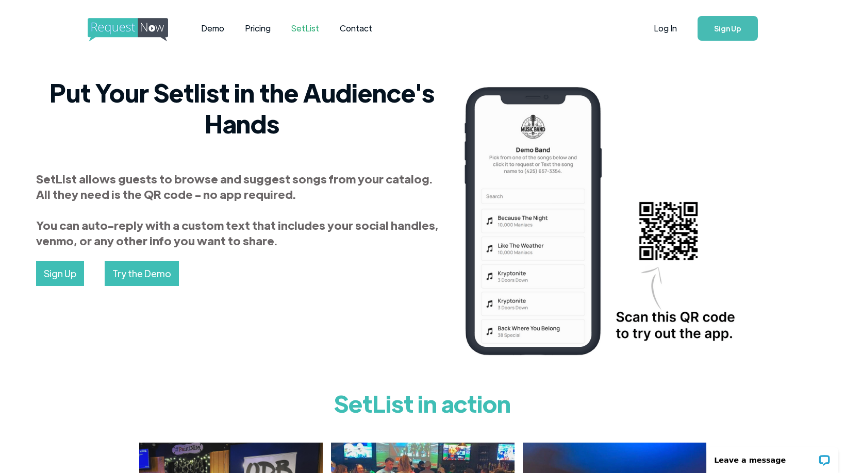
click at [262, 246] on strong "SetList allows guests to browse and suggest songs from your catalog. All they n…" at bounding box center [237, 209] width 403 height 77
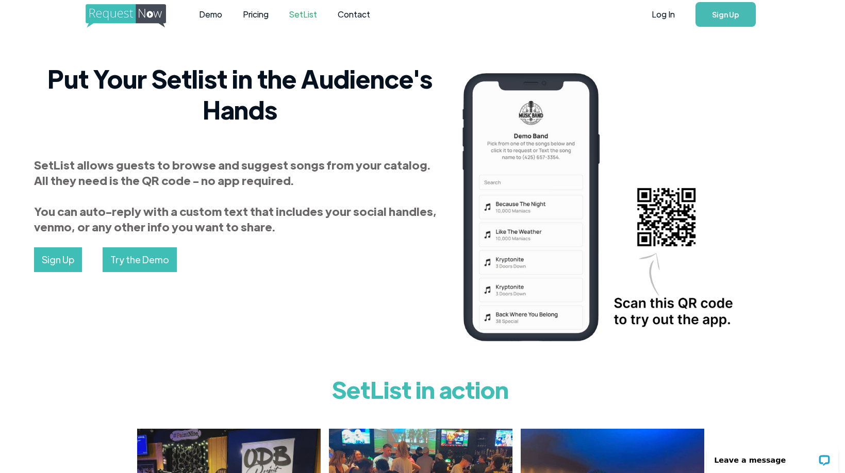
scroll to position [0, 2]
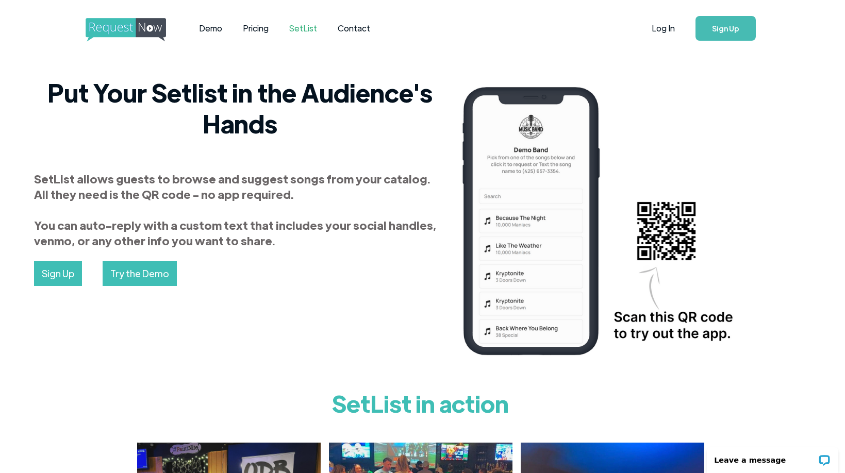
click at [274, 129] on h2 "Put Your Setlist in the Audience's Hands" at bounding box center [239, 108] width 411 height 62
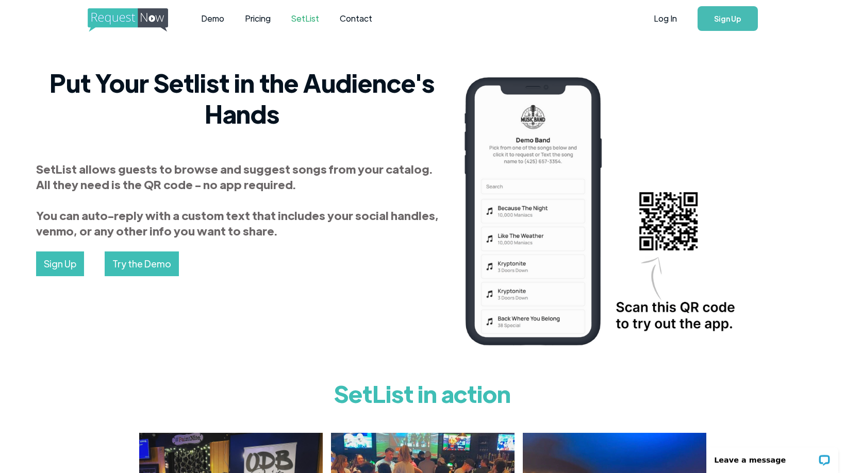
scroll to position [0, 0]
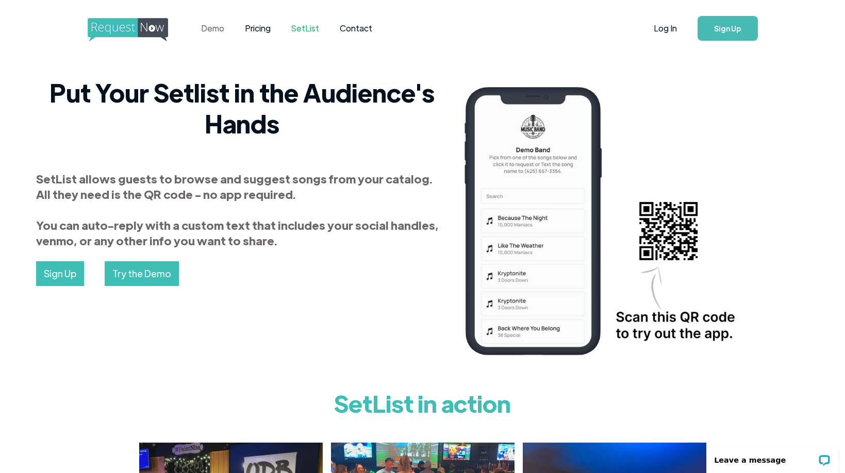
click at [214, 27] on link "Demo" at bounding box center [213, 28] width 44 height 32
click at [254, 36] on link "Pricing" at bounding box center [258, 28] width 46 height 32
click at [129, 33] on img "home" at bounding box center [137, 30] width 99 height 24
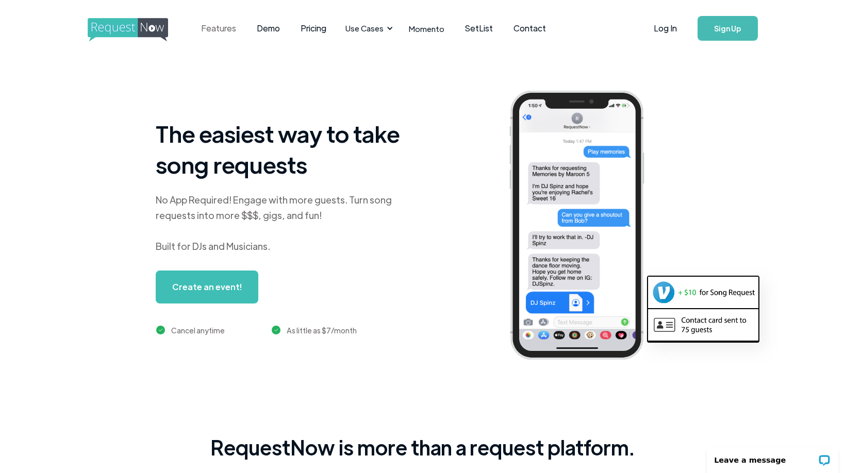
click at [218, 29] on link "Features" at bounding box center [219, 28] width 56 height 32
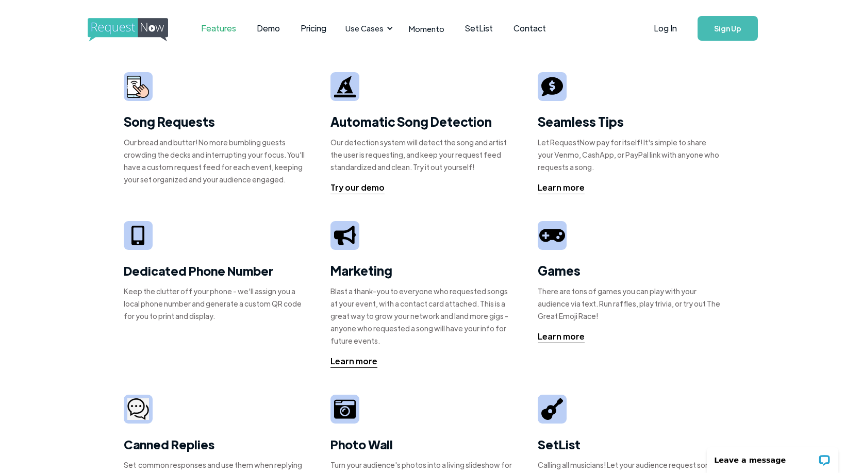
click at [147, 28] on img "home" at bounding box center [137, 30] width 99 height 24
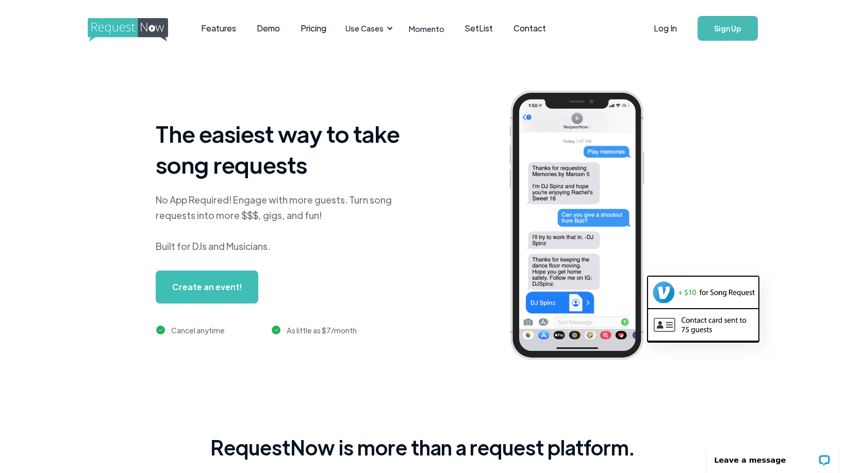
click at [368, 287] on div "Create an event!" at bounding box center [272, 287] width 232 height 33
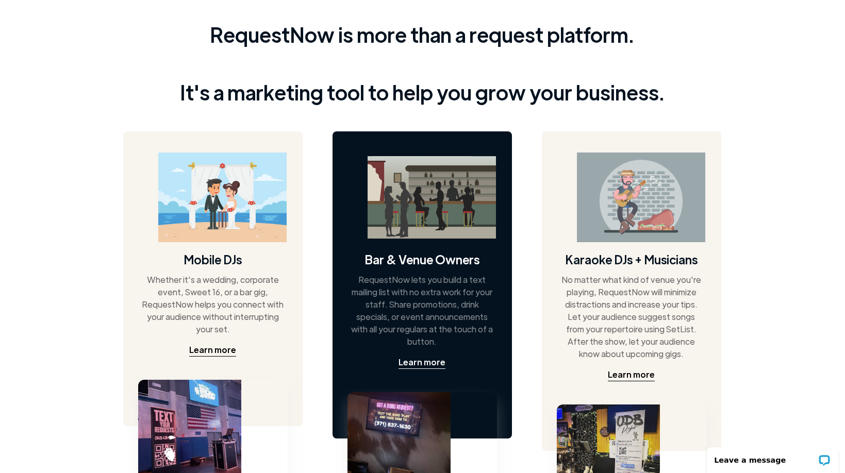
scroll to position [447, 1]
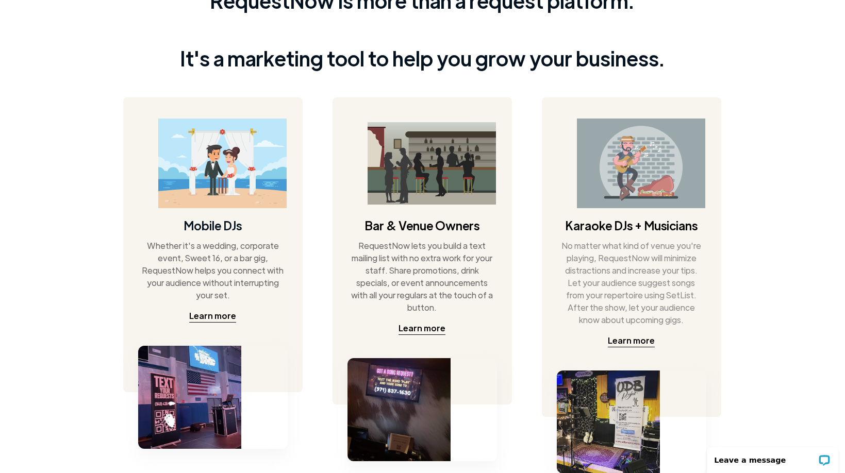
click at [762, 346] on div "RequestNow is more than a request platform. It's a marketing tool to help you g…" at bounding box center [421, 213] width 845 height 500
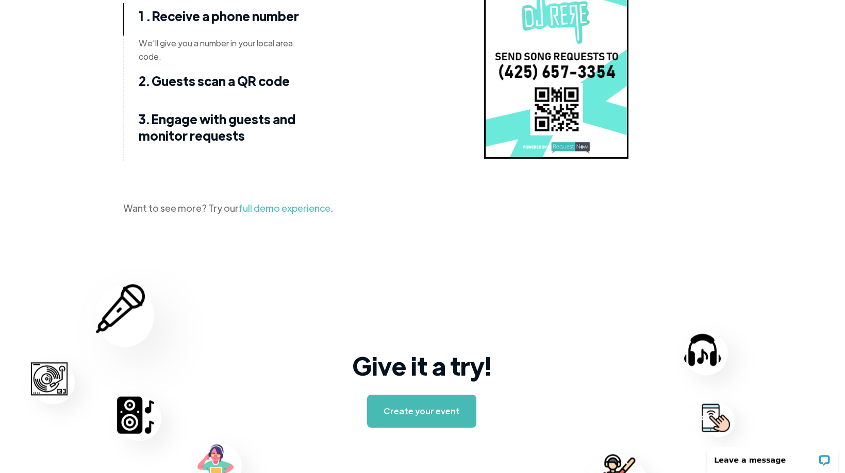
scroll to position [1268, 1]
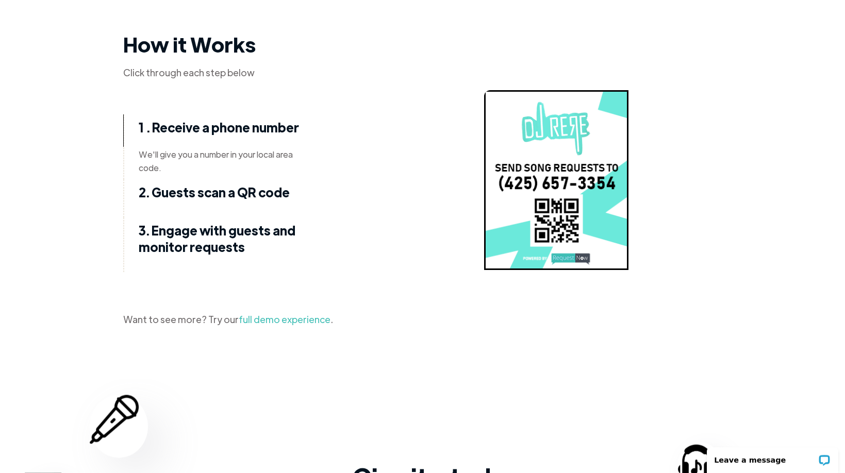
click at [258, 318] on link "full demo experience" at bounding box center [285, 319] width 92 height 12
click at [725, 161] on div "How it Works Click through each step below 1 . Receive a phone number We'll giv…" at bounding box center [421, 160] width 845 height 355
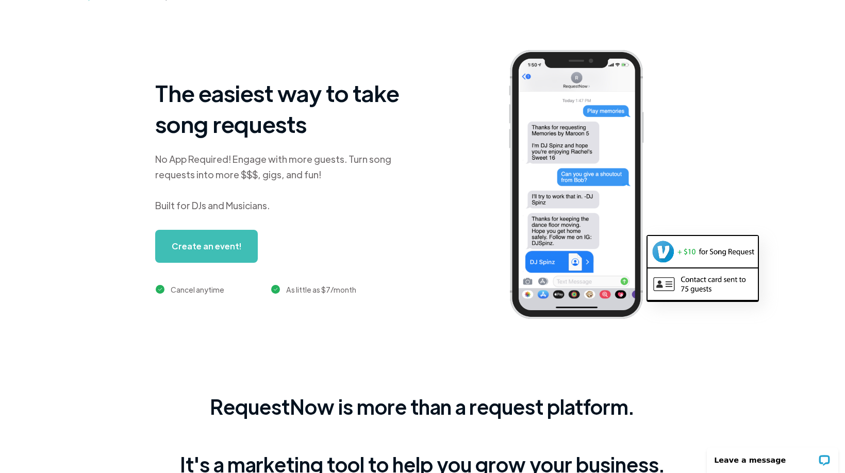
scroll to position [0, 1]
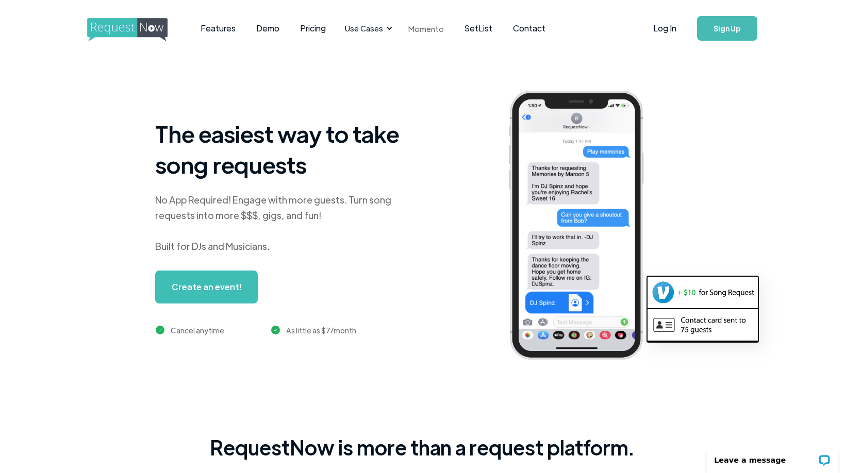
click at [420, 28] on link "Momento" at bounding box center [426, 28] width 56 height 30
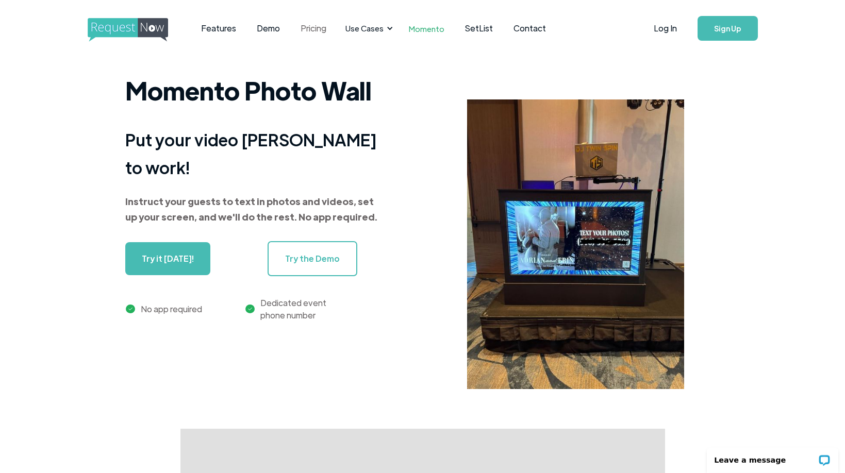
click at [320, 27] on link "Pricing" at bounding box center [313, 28] width 46 height 32
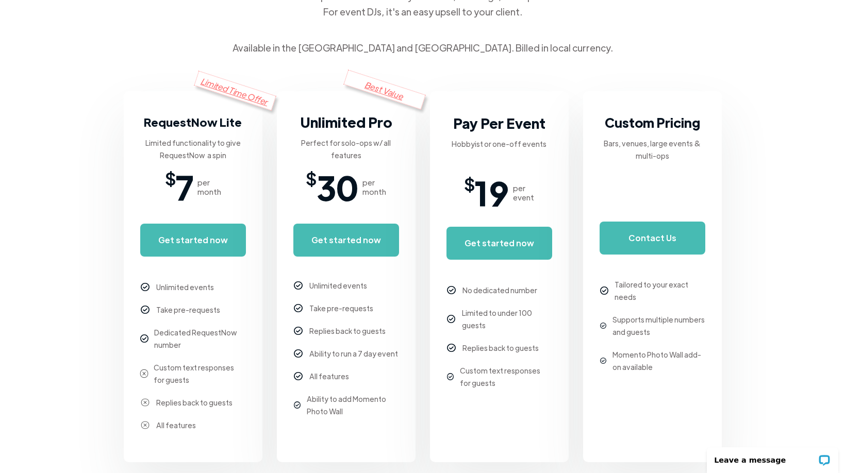
scroll to position [160, 0]
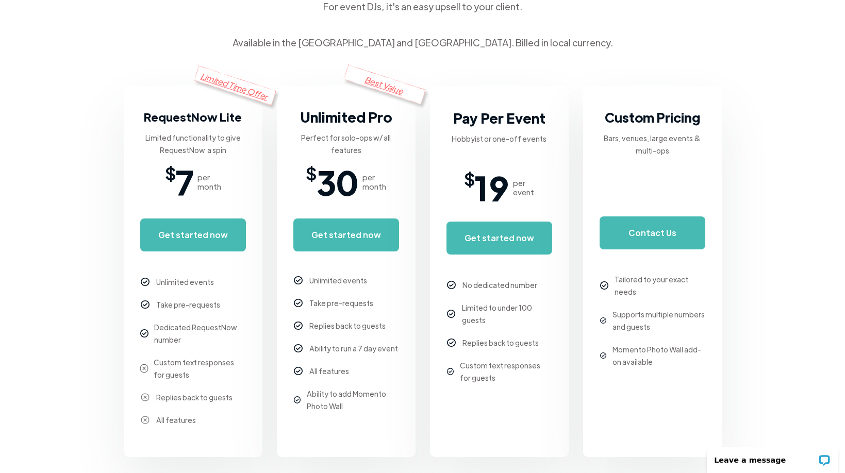
click at [429, 216] on div "Limited Time Offer RequestNow Lite Limited functionality to give RequestNow a s…" at bounding box center [423, 271] width 598 height 371
click at [363, 222] on link "Get started now" at bounding box center [346, 235] width 106 height 33
click at [197, 341] on div "Dedicated RequestNow number" at bounding box center [199, 333] width 91 height 25
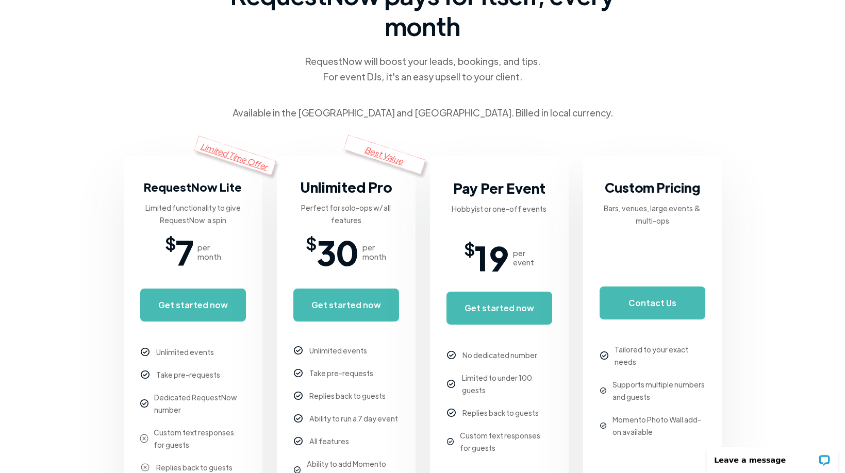
scroll to position [0, 0]
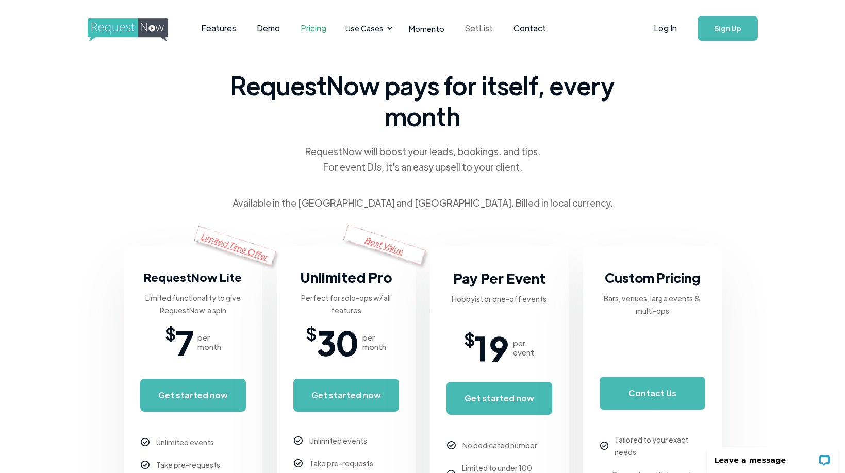
click at [469, 31] on link "SetList" at bounding box center [479, 28] width 48 height 32
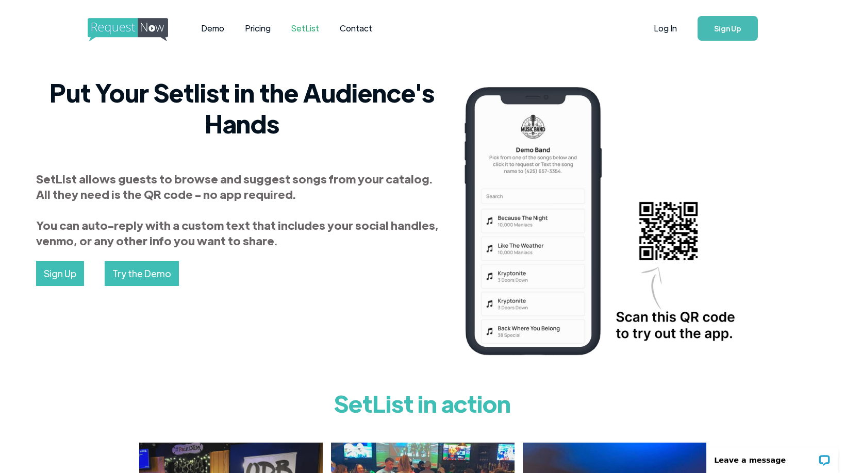
click at [122, 37] on img "home" at bounding box center [137, 30] width 99 height 24
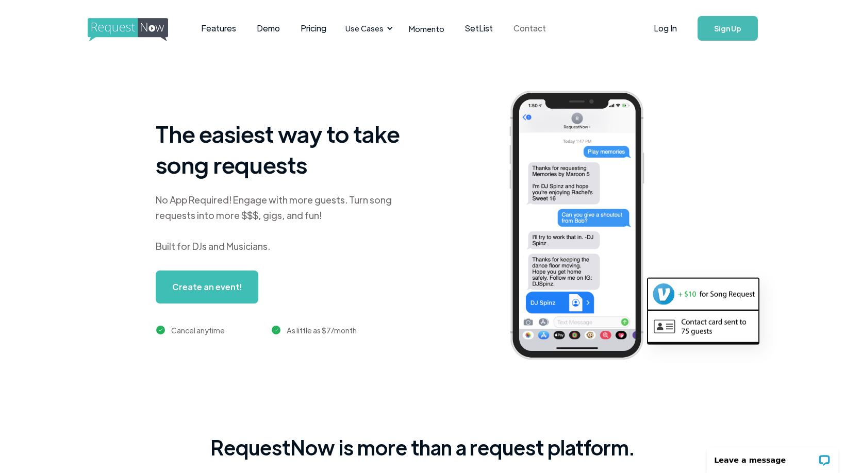
click at [525, 25] on link "Contact" at bounding box center [529, 28] width 53 height 32
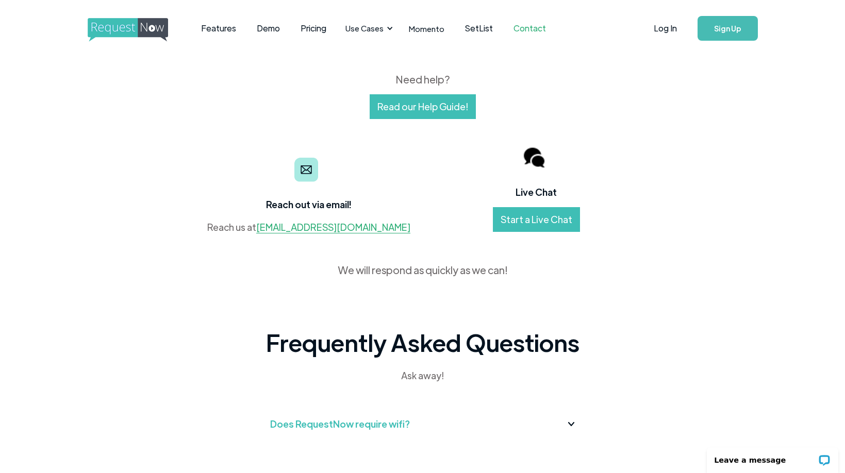
click at [691, 276] on body "Features Demo Pricing Use Cases Wedding + Private Events Karaoke DJs Bar/Club &…" at bounding box center [422, 426] width 845 height 853
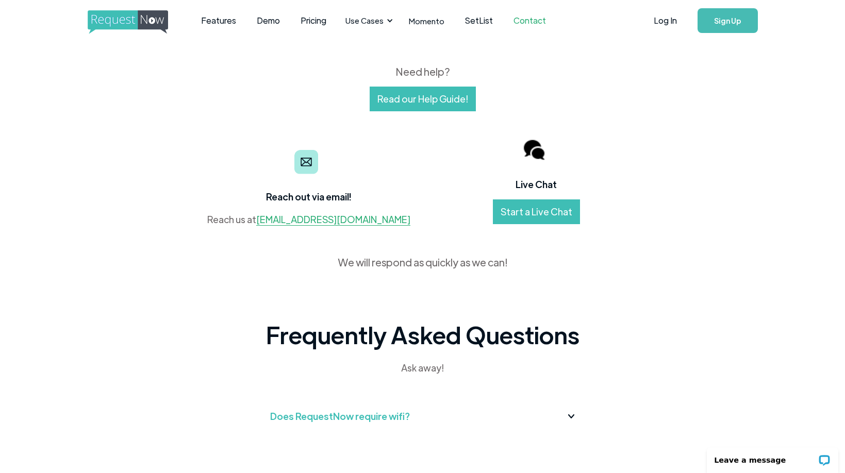
click at [416, 91] on link "Read our Help Guide!" at bounding box center [423, 99] width 106 height 25
click at [704, 195] on body "Features Demo Pricing Use Cases Wedding + Private Events Karaoke DJs Bar/Club &…" at bounding box center [422, 418] width 845 height 853
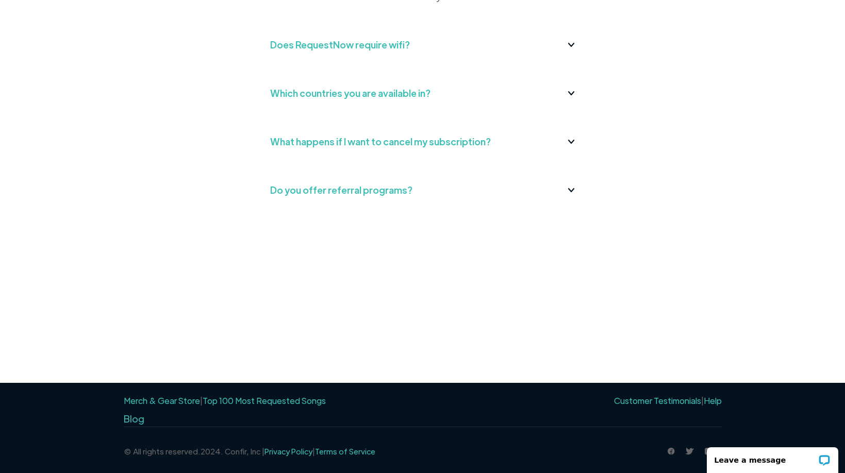
scroll to position [0, 0]
